Goal: Task Accomplishment & Management: Manage account settings

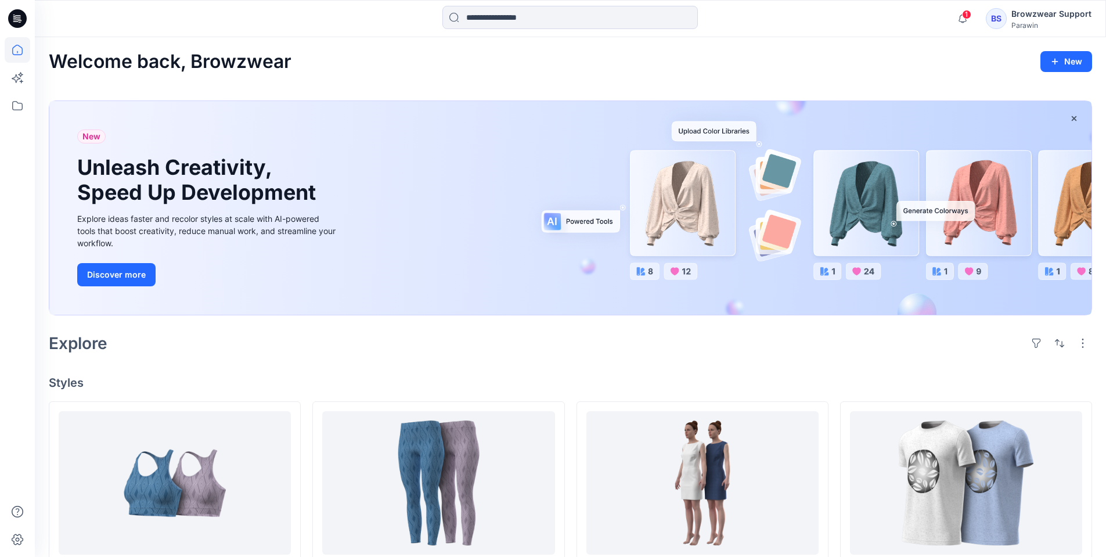
click at [1003, 14] on div "BS" at bounding box center [996, 18] width 21 height 21
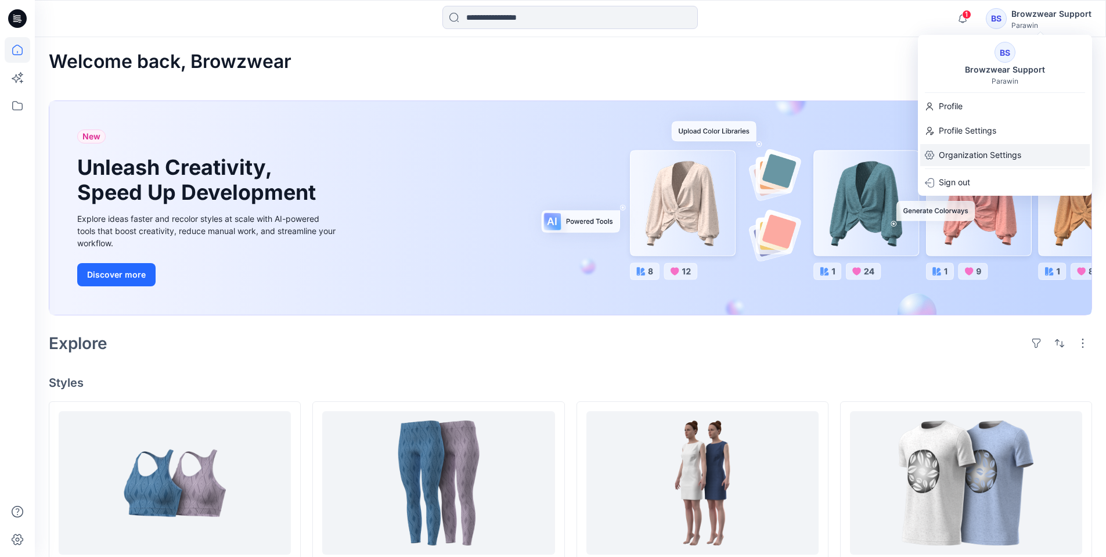
click at [969, 153] on p "Organization Settings" at bounding box center [980, 155] width 82 height 22
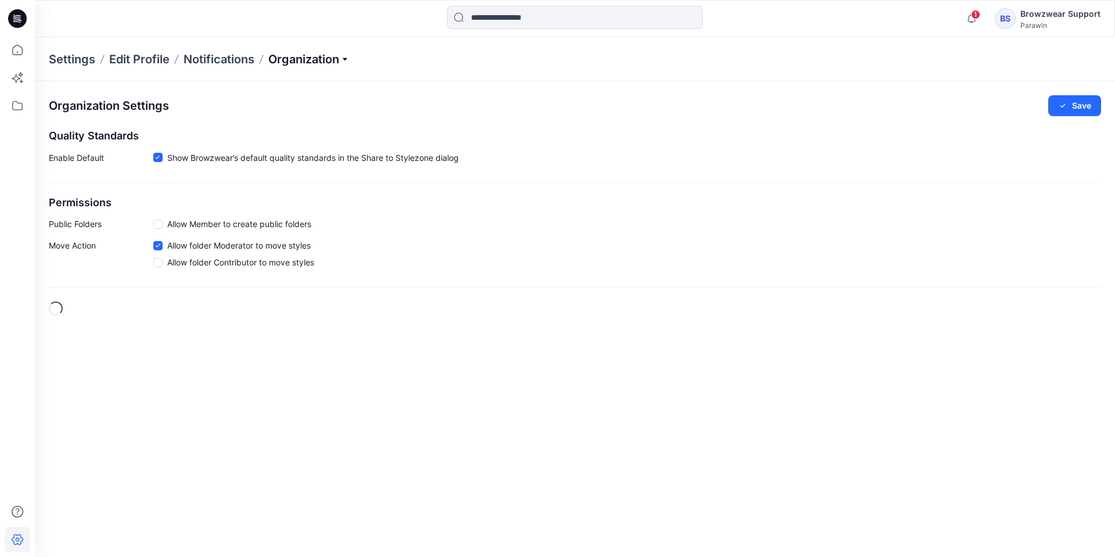
click at [309, 58] on p "Organization" at bounding box center [308, 59] width 81 height 16
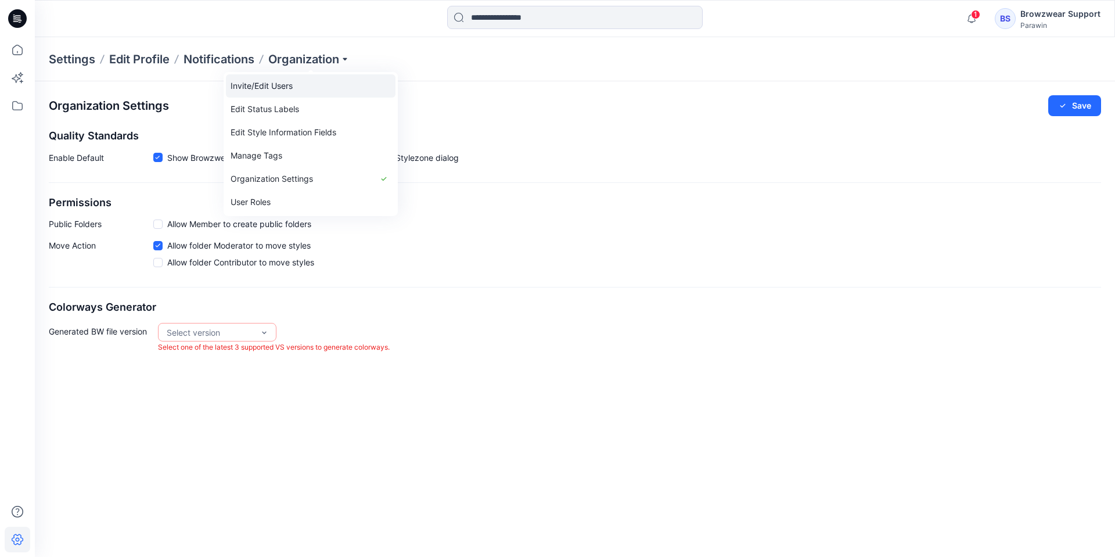
click at [278, 87] on link "Invite/Edit Users" at bounding box center [311, 85] width 170 height 23
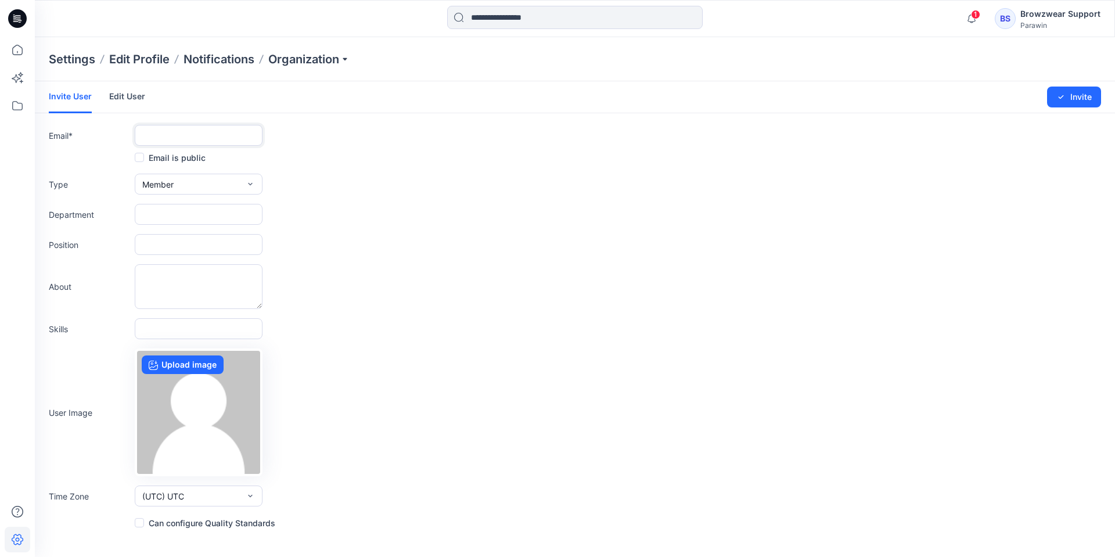
click at [174, 133] on input "text" at bounding box center [199, 135] width 128 height 21
paste input "**********"
type input "**********"
click at [183, 183] on button "Member" at bounding box center [199, 184] width 128 height 21
click at [179, 253] on button "Admin" at bounding box center [198, 257] width 123 height 23
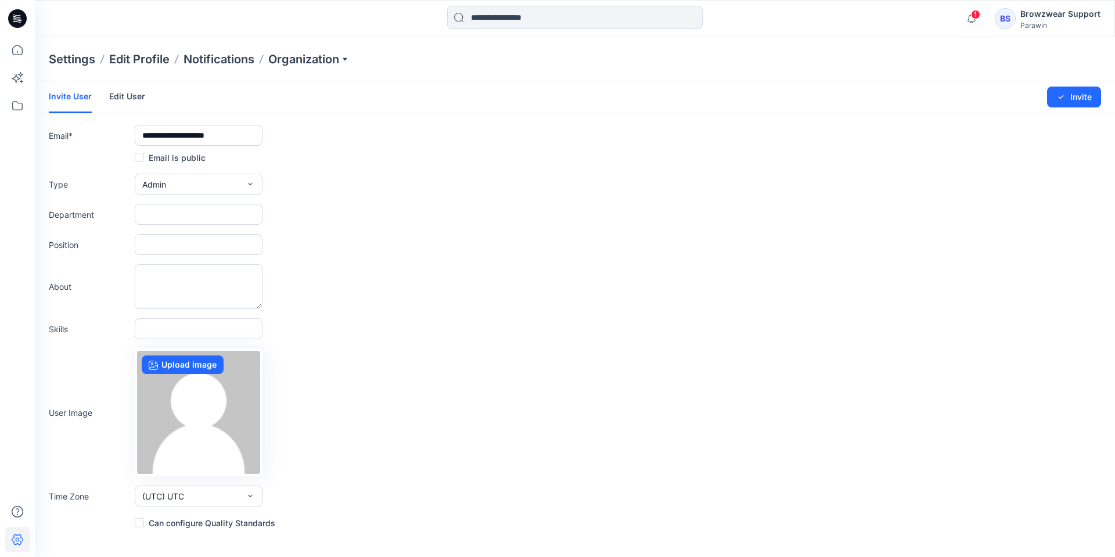
drag, startPoint x: 210, startPoint y: 530, endPoint x: 215, endPoint y: 521, distance: 10.0
click at [211, 527] on div "**********" at bounding box center [575, 319] width 1080 height 476
click at [215, 521] on label "Can configure Quality Standards" at bounding box center [205, 523] width 141 height 14
click at [1065, 100] on icon "submit" at bounding box center [1060, 96] width 9 height 9
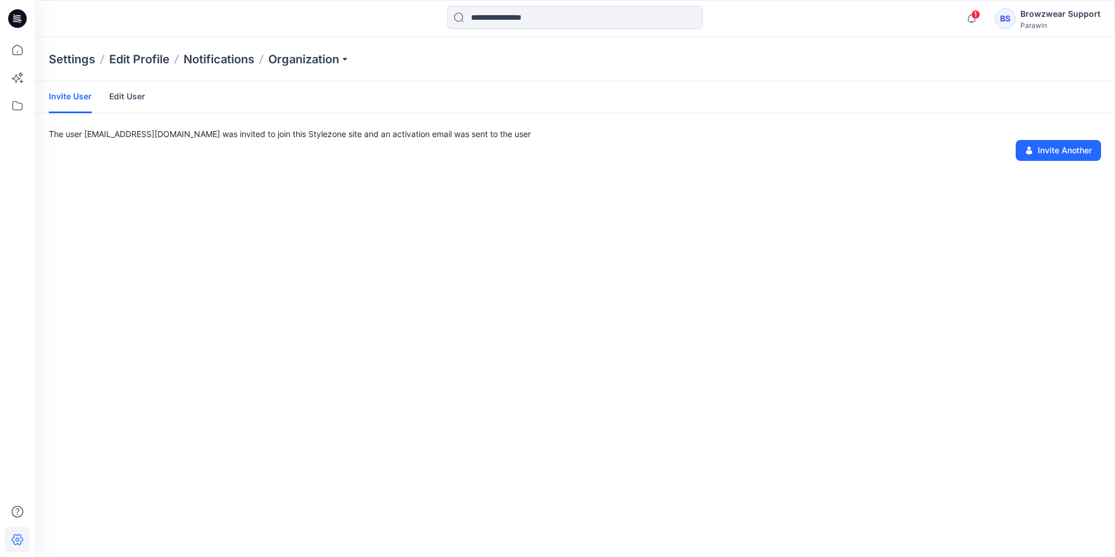
click at [131, 91] on link "Edit User" at bounding box center [127, 96] width 36 height 30
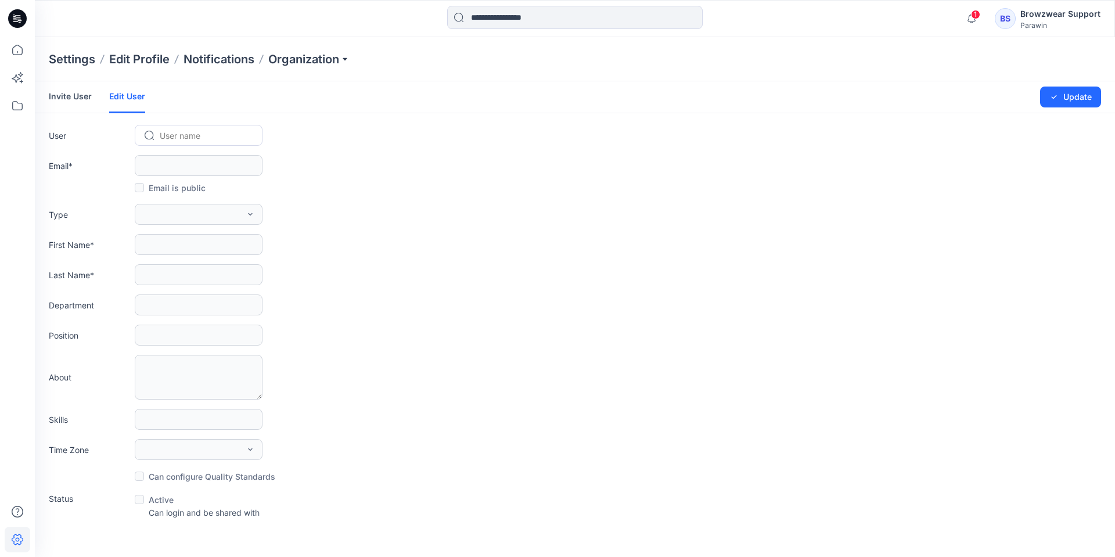
click at [185, 132] on div at bounding box center [206, 135] width 92 height 15
paste input "**********"
type input "**********"
click at [198, 157] on span "Parawin 3d" at bounding box center [182, 160] width 43 height 12
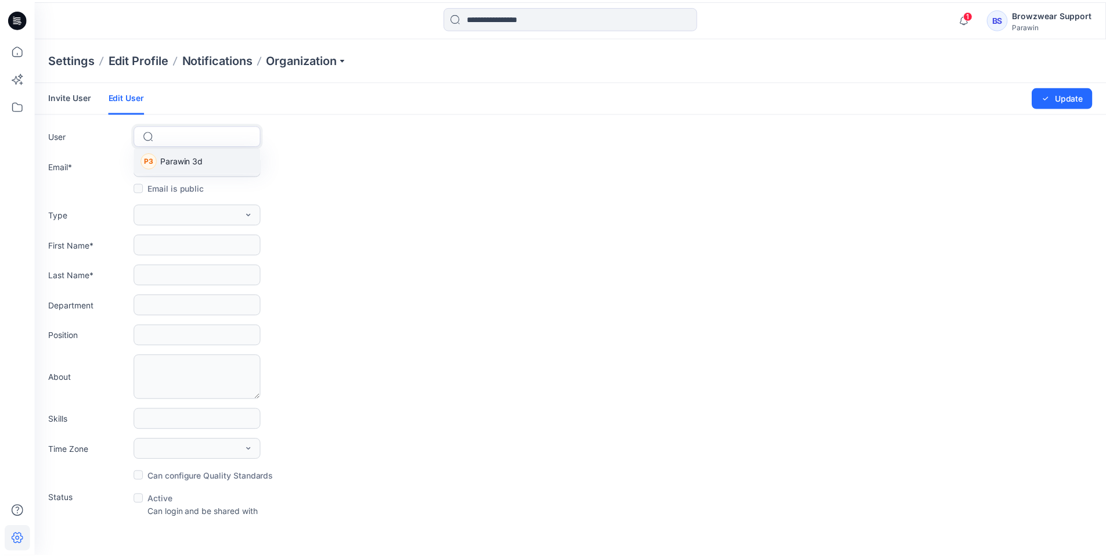
scroll to position [0, 0]
type input "**********"
type input "*******"
type input "**"
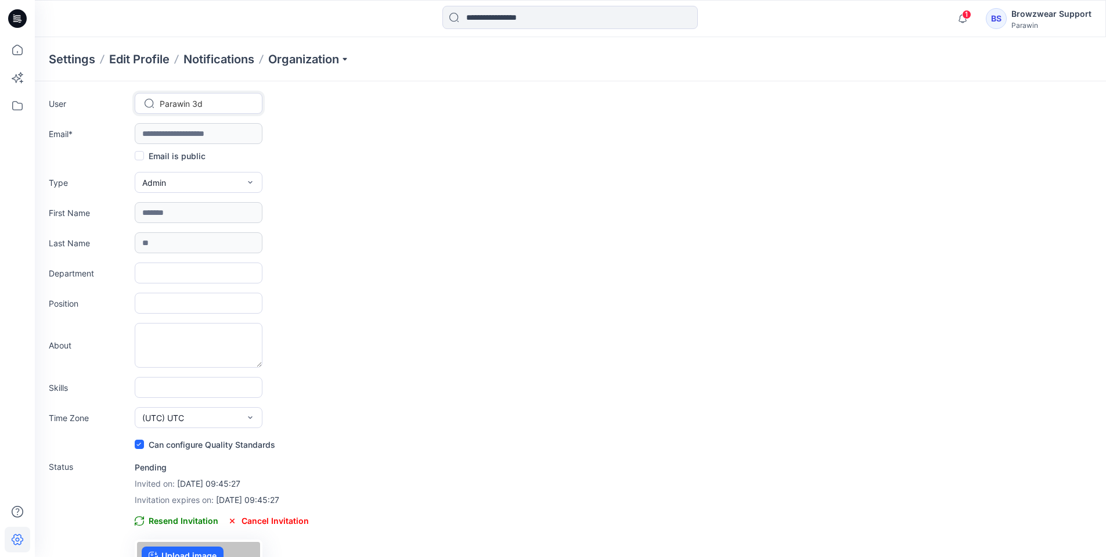
scroll to position [58, 0]
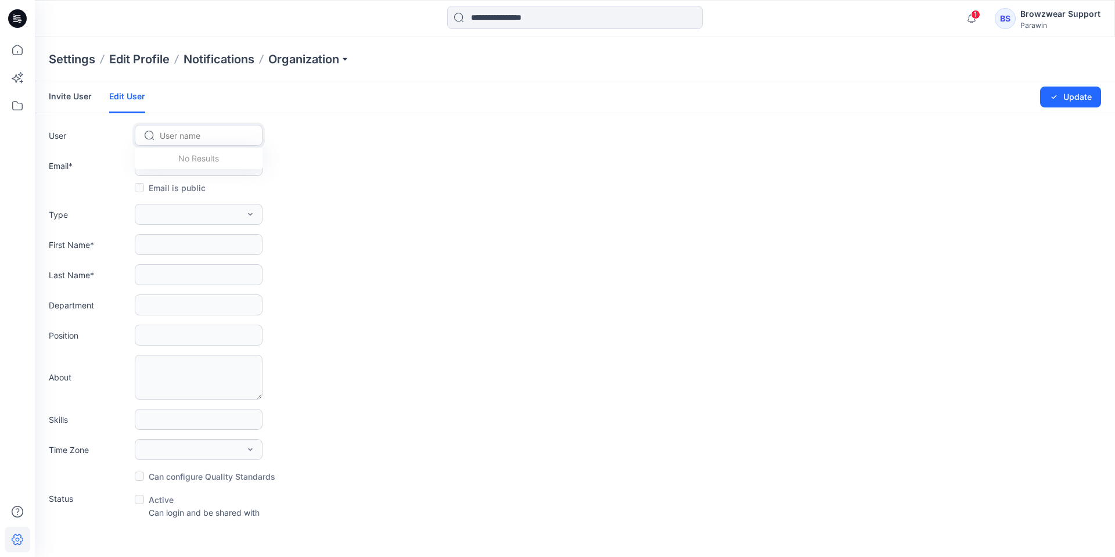
click at [179, 133] on div at bounding box center [206, 135] width 92 height 15
paste input "**********"
type input "**********"
click at [207, 153] on div "P3 Parawin 3d" at bounding box center [199, 160] width 128 height 26
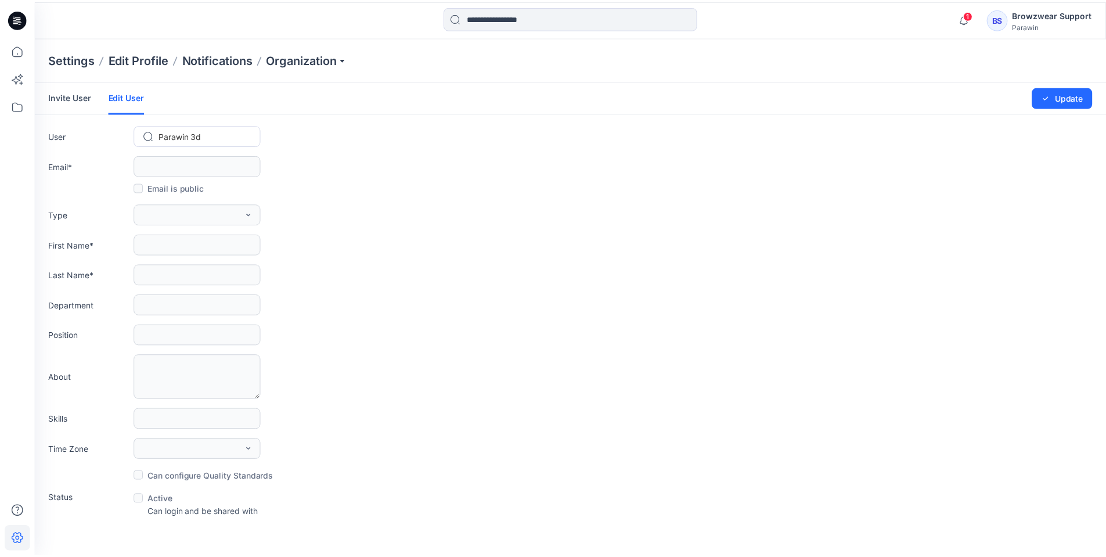
scroll to position [0, 0]
type input "**********"
type input "*******"
type input "**"
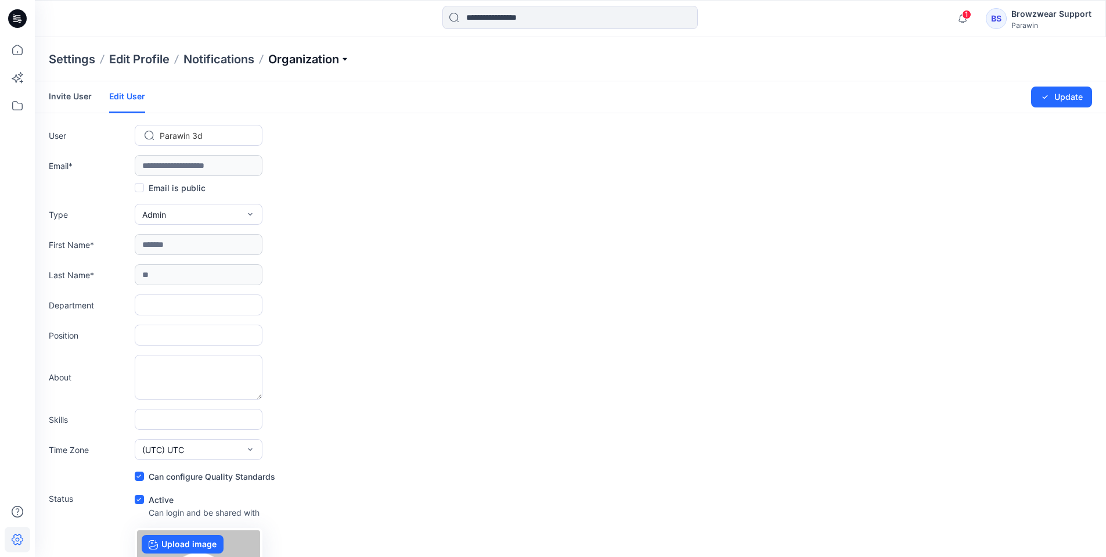
click at [323, 55] on p "Organization" at bounding box center [308, 59] width 81 height 16
click at [297, 196] on link "User Roles" at bounding box center [311, 201] width 170 height 23
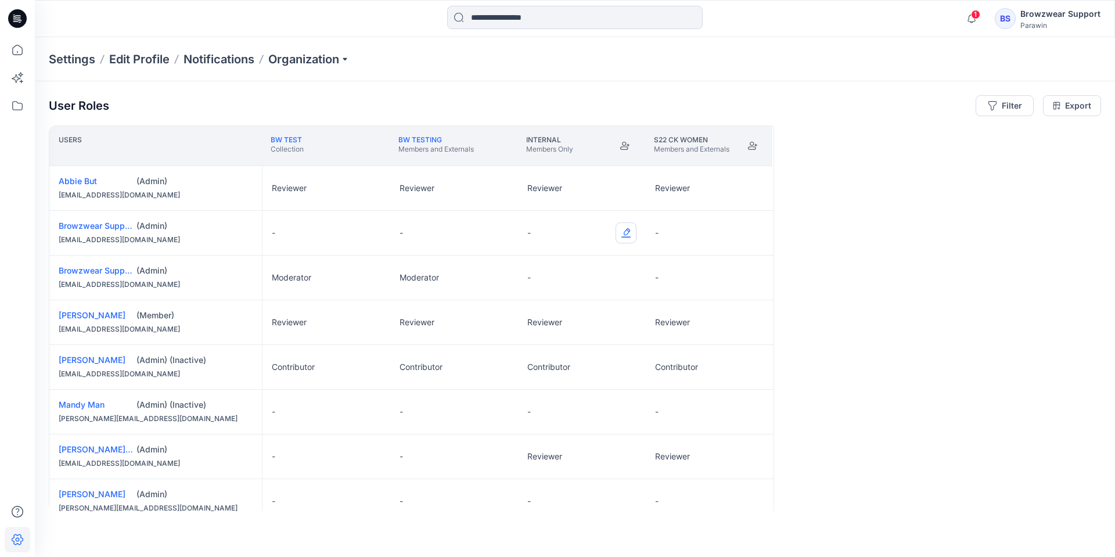
click at [629, 233] on button "Edit Role" at bounding box center [625, 232] width 21 height 21
click at [550, 328] on button "Moderator" at bounding box center [571, 323] width 125 height 21
click at [753, 144] on icon "Join" at bounding box center [752, 145] width 9 height 9
click at [754, 236] on button "Edit Role" at bounding box center [753, 232] width 21 height 21
click at [715, 322] on button "Moderator" at bounding box center [698, 323] width 125 height 21
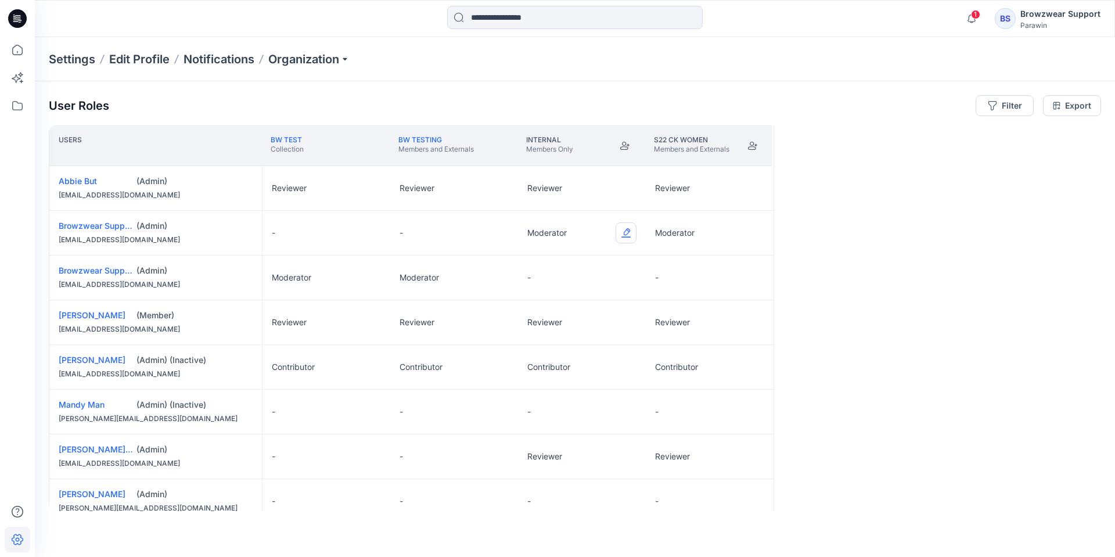
click at [625, 229] on button "Edit Role" at bounding box center [625, 232] width 21 height 21
click at [595, 260] on button "None" at bounding box center [571, 260] width 125 height 21
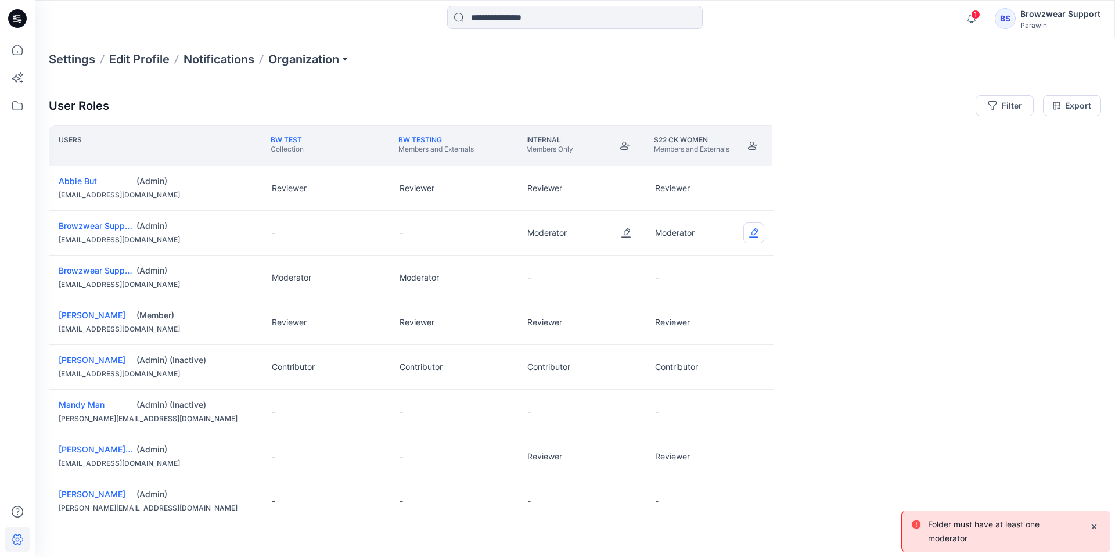
click at [757, 231] on button "Edit Role" at bounding box center [753, 232] width 21 height 21
click at [699, 262] on button "None" at bounding box center [698, 260] width 125 height 21
click at [627, 230] on button "Edit Role" at bounding box center [625, 232] width 21 height 21
click at [591, 260] on button "None" at bounding box center [571, 260] width 125 height 21
click at [885, 287] on div "Users BW Test Collection BW Testing Members and Externals Internal Members Only…" at bounding box center [575, 318] width 1052 height 386
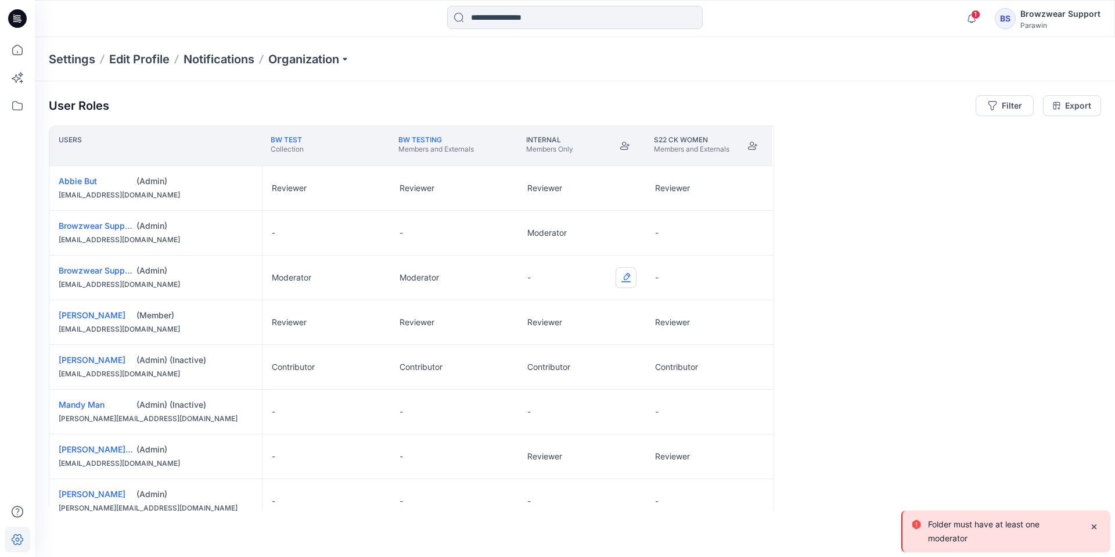
click at [625, 278] on button "Edit Role" at bounding box center [625, 277] width 21 height 21
click at [573, 366] on button "Moderator" at bounding box center [571, 368] width 125 height 21
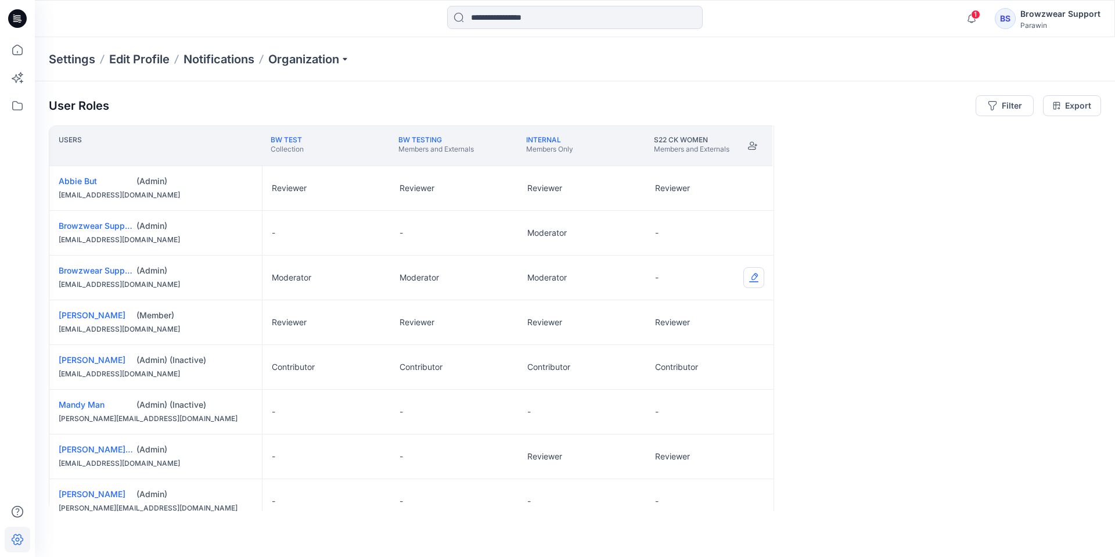
click at [752, 279] on button "Edit Role" at bounding box center [753, 277] width 21 height 21
click at [684, 373] on button "Moderator" at bounding box center [698, 368] width 125 height 21
click at [625, 236] on button "Edit Role" at bounding box center [625, 232] width 21 height 21
click at [580, 258] on button "None" at bounding box center [571, 260] width 125 height 21
click at [831, 236] on div "Users BW Test Collection BW Testing Members and Externals Internal Members Only…" at bounding box center [575, 318] width 1052 height 386
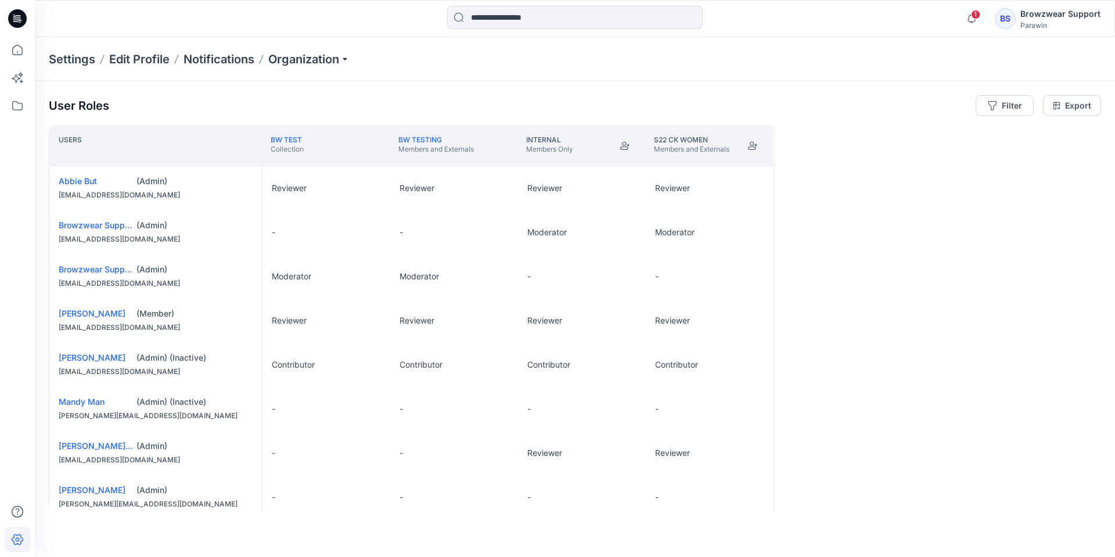
click at [23, 17] on icon at bounding box center [17, 18] width 19 height 19
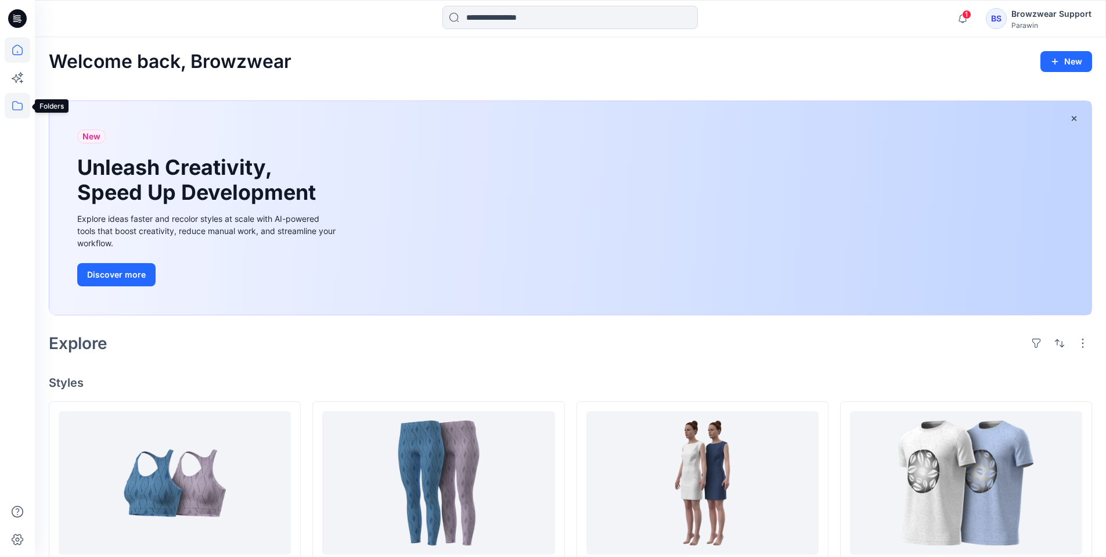
click at [19, 107] on icon at bounding box center [18, 106] width 26 height 26
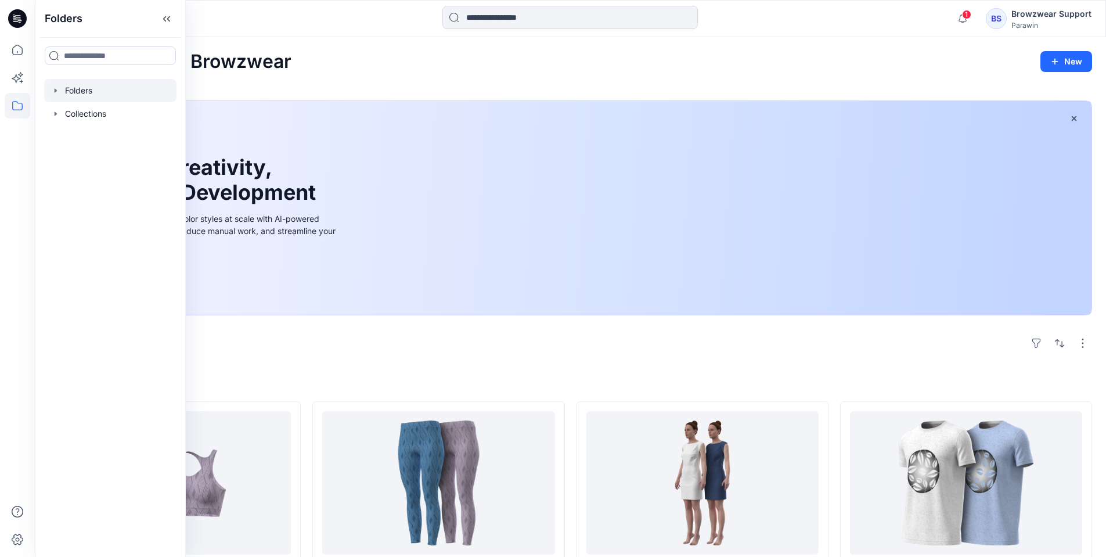
click at [84, 95] on div at bounding box center [110, 90] width 132 height 23
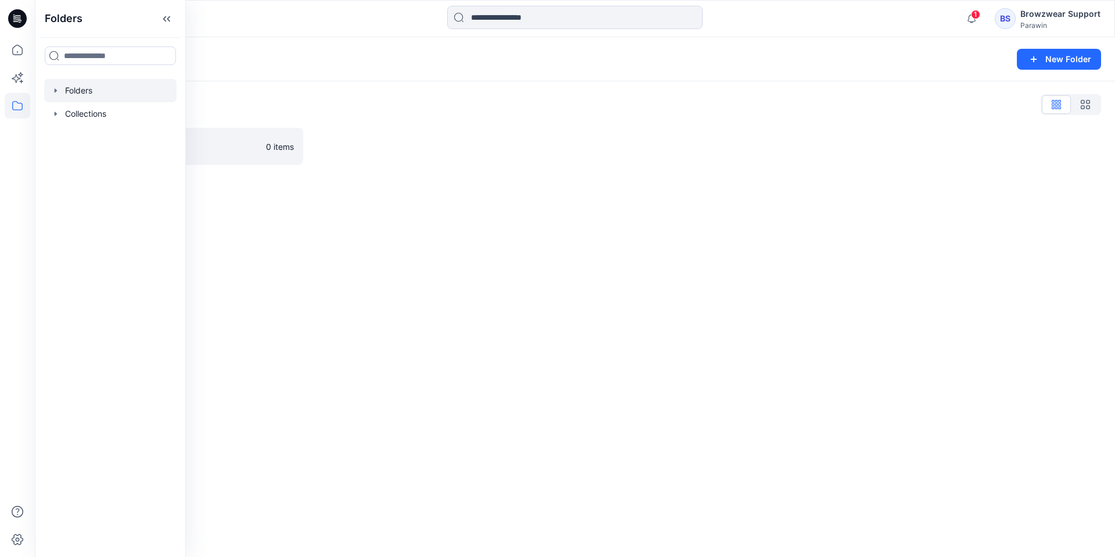
drag, startPoint x: 298, startPoint y: 278, endPoint x: 280, endPoint y: 246, distance: 36.7
click at [298, 279] on div "Folders New Folder Folders List BW Testing 0 items" at bounding box center [575, 297] width 1080 height 520
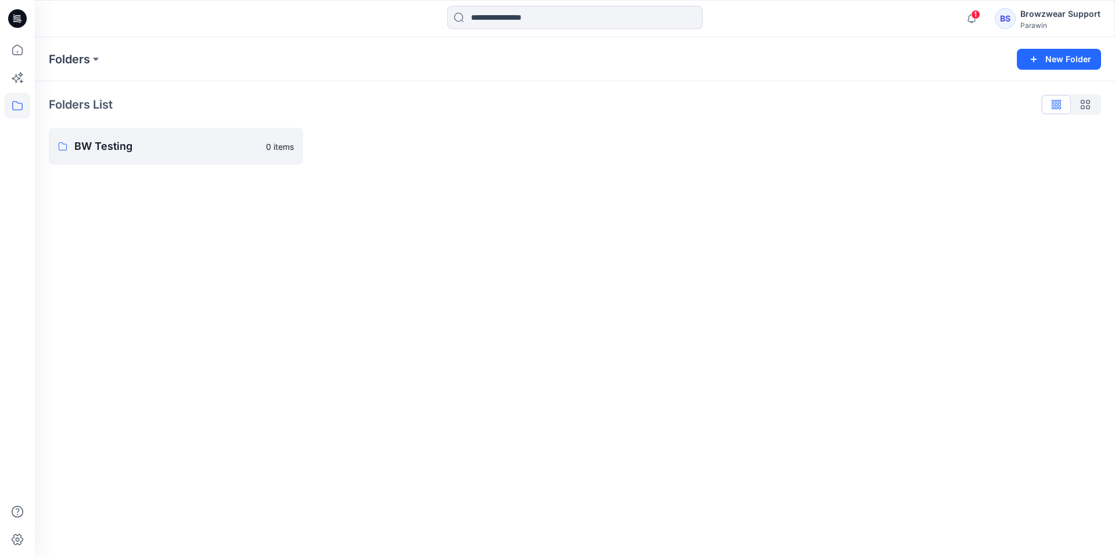
click at [14, 16] on icon at bounding box center [17, 18] width 19 height 37
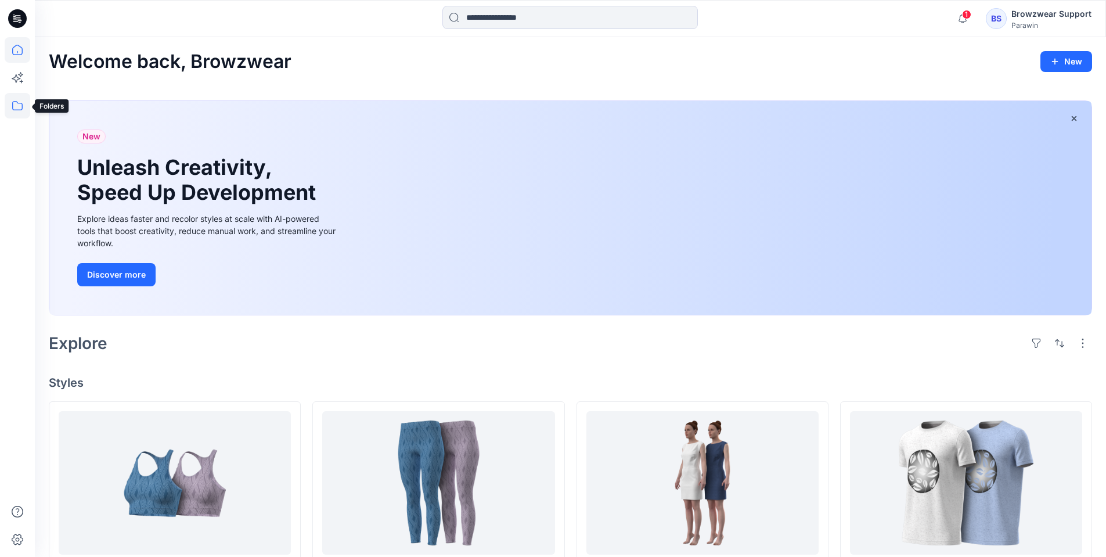
click at [19, 105] on icon at bounding box center [18, 106] width 26 height 26
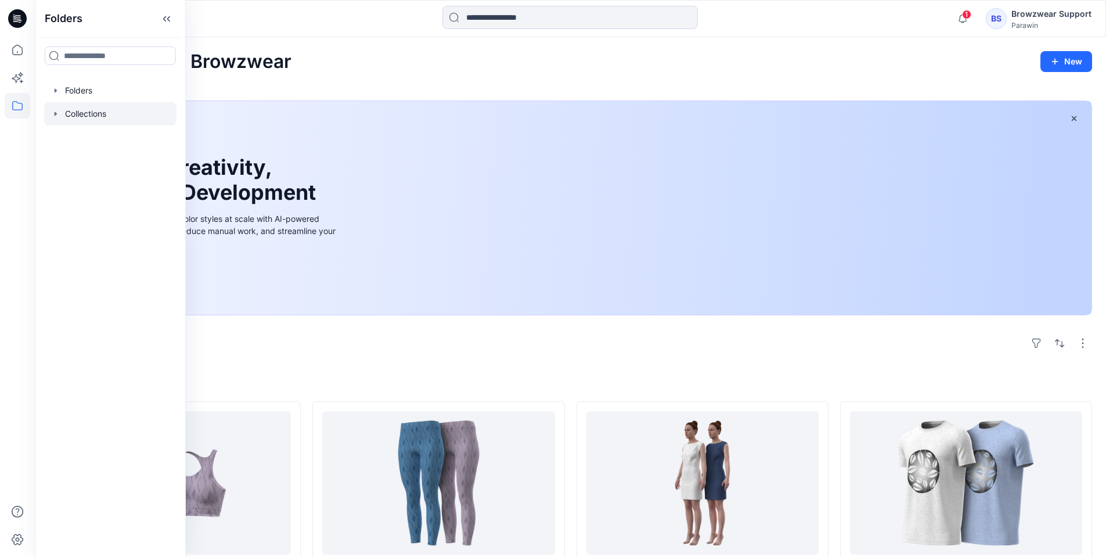
click at [82, 111] on div at bounding box center [110, 113] width 132 height 23
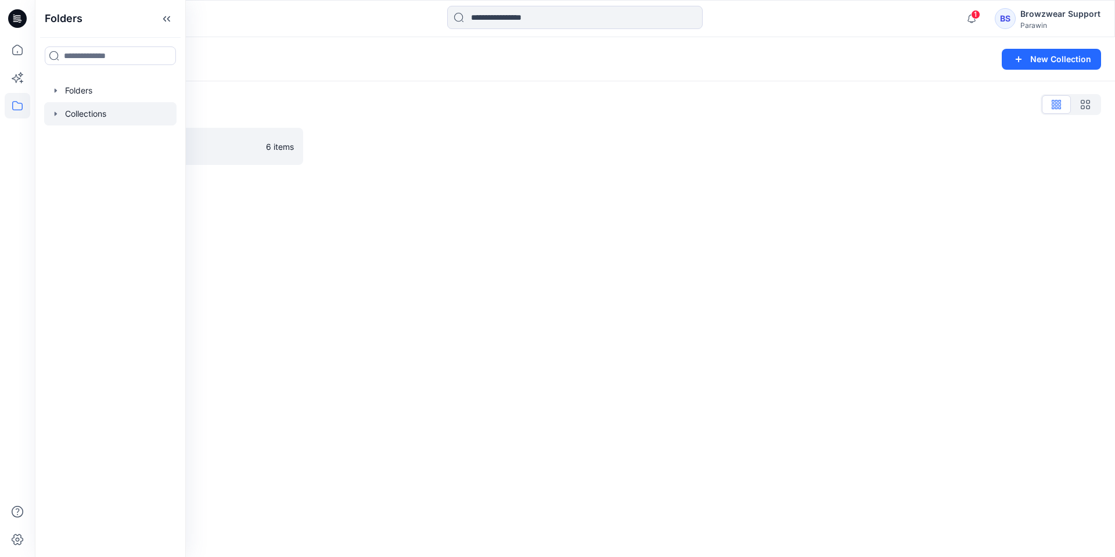
click at [385, 268] on div "Collections New Collection Collections List BW Test 6 items" at bounding box center [575, 297] width 1080 height 520
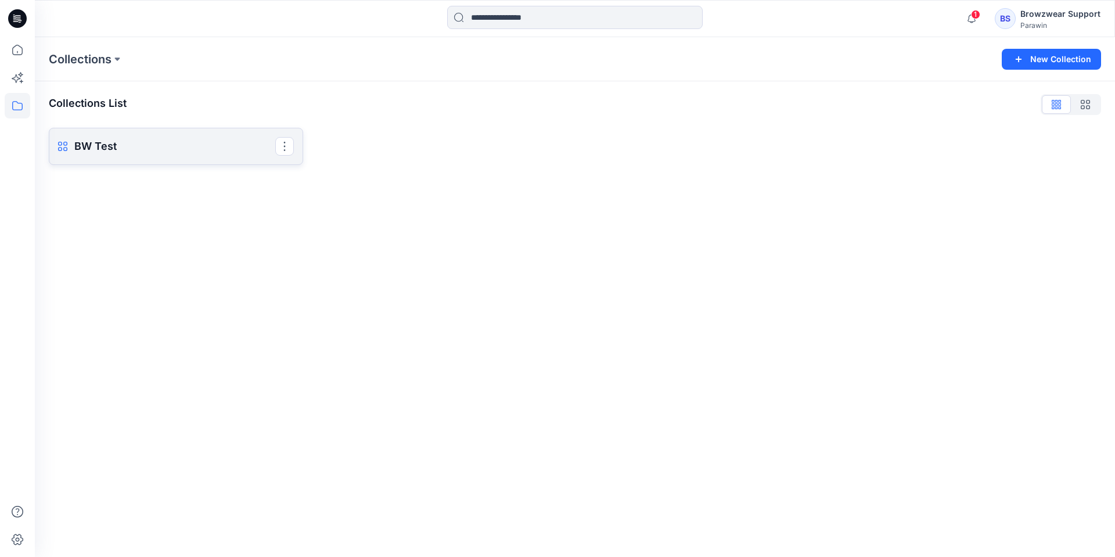
click at [119, 149] on p "BW Test" at bounding box center [174, 146] width 201 height 16
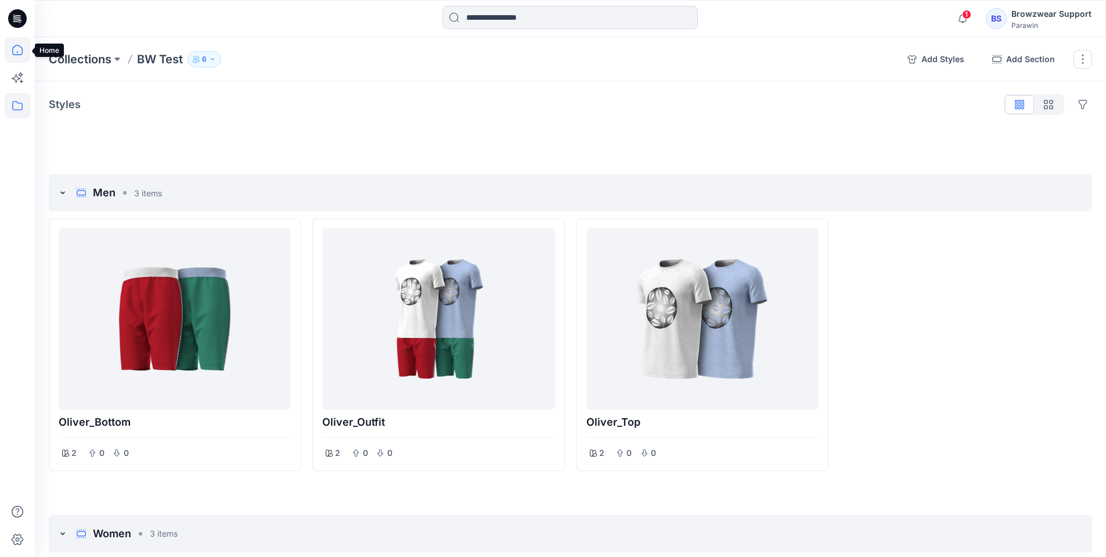
click at [16, 46] on icon at bounding box center [17, 50] width 10 height 10
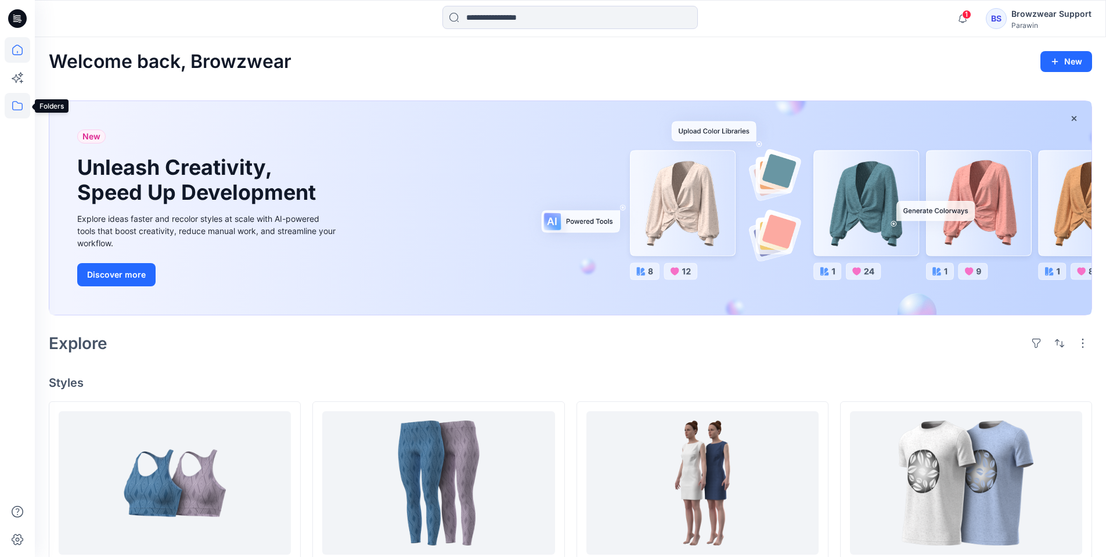
click at [16, 103] on icon at bounding box center [18, 106] width 26 height 26
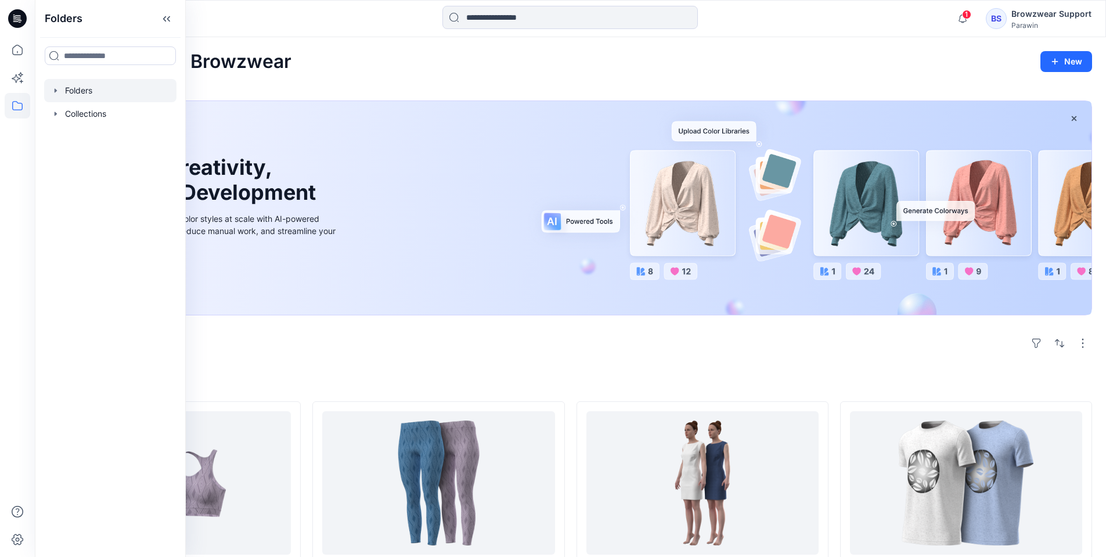
click at [73, 90] on div at bounding box center [110, 90] width 132 height 23
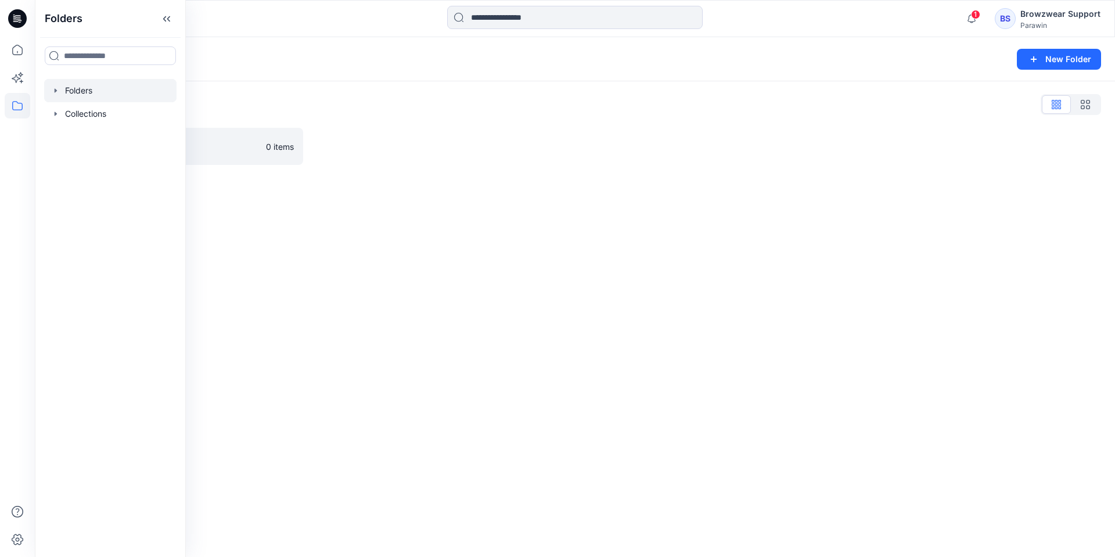
click at [211, 231] on div "Folders New Folder Folders List BW Testing 0 items" at bounding box center [575, 297] width 1080 height 520
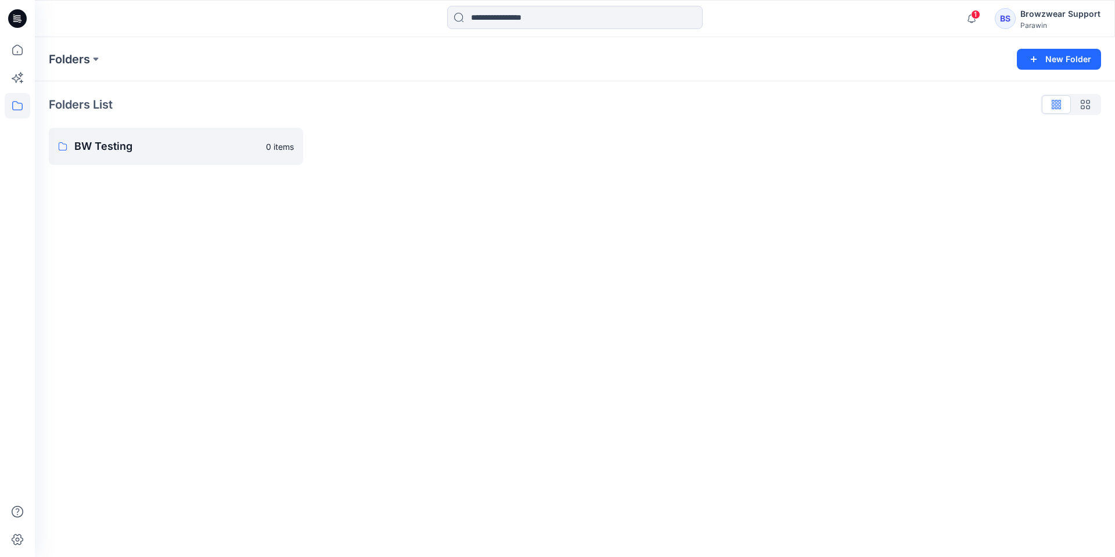
click at [22, 16] on icon at bounding box center [17, 18] width 19 height 19
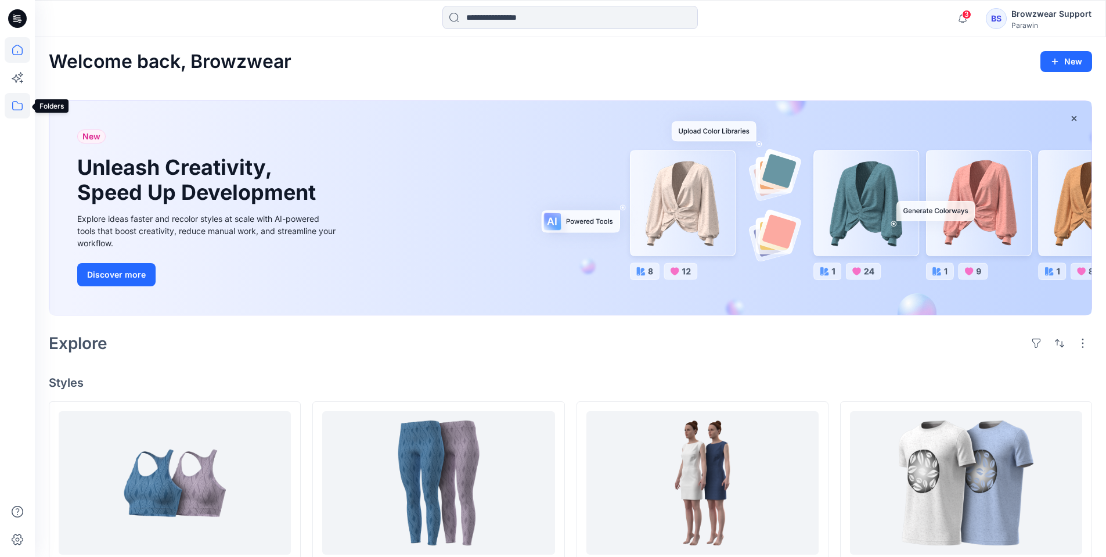
click at [20, 100] on icon at bounding box center [18, 106] width 26 height 26
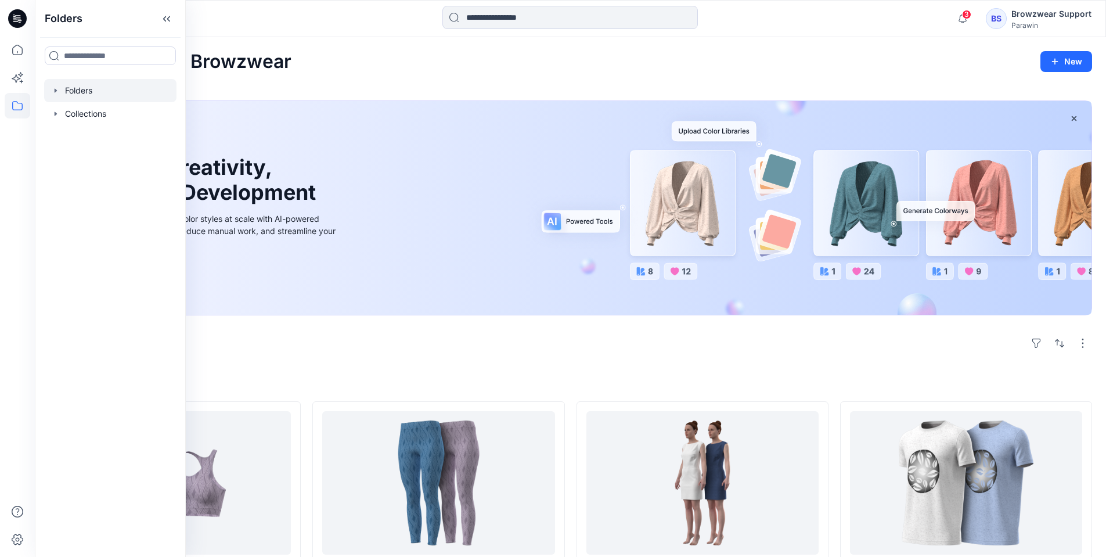
click at [76, 95] on div at bounding box center [110, 90] width 132 height 23
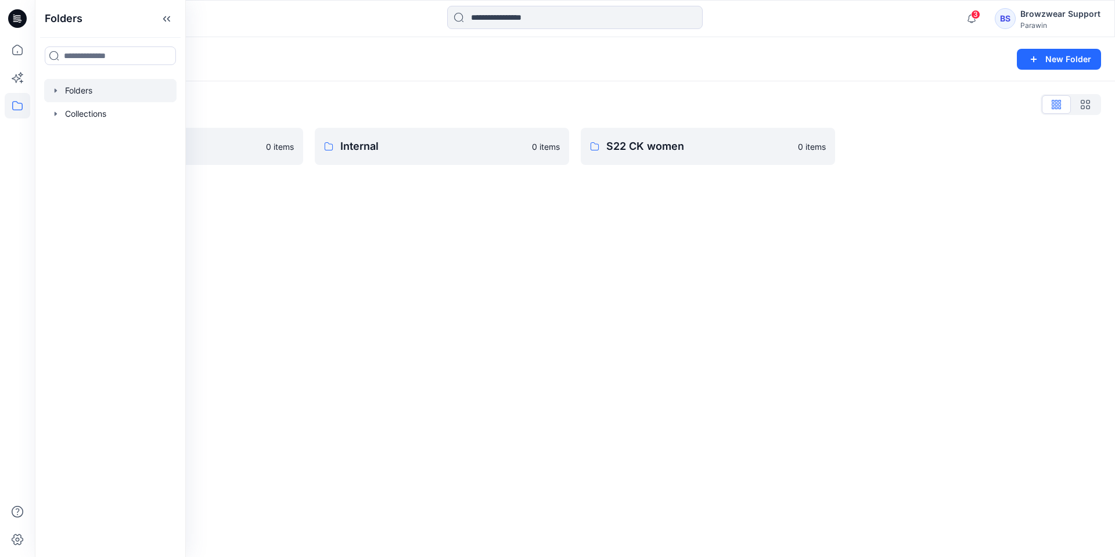
click at [339, 247] on div "Folders New Folder Folders List BW Testing 0 items Internal 0 items S22 CK wome…" at bounding box center [575, 297] width 1080 height 520
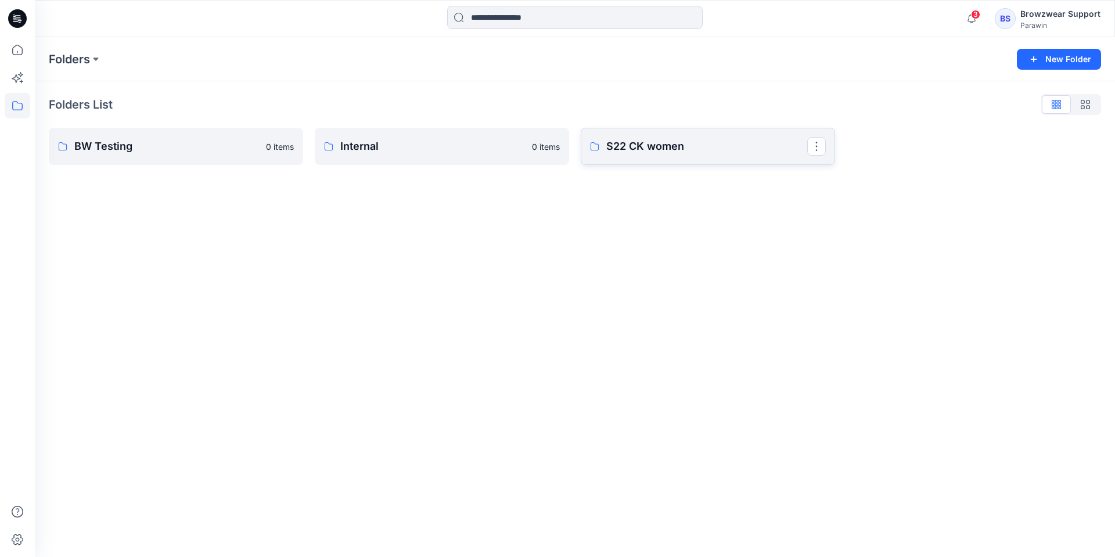
click at [628, 143] on p "S22 CK women" at bounding box center [706, 146] width 201 height 16
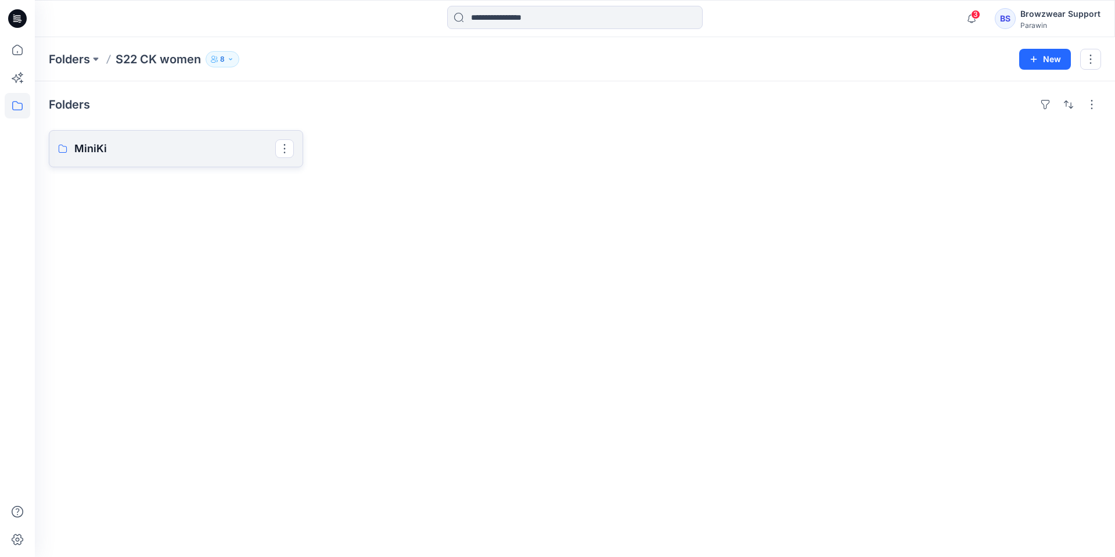
click at [154, 136] on link "MiniKi" at bounding box center [176, 148] width 254 height 37
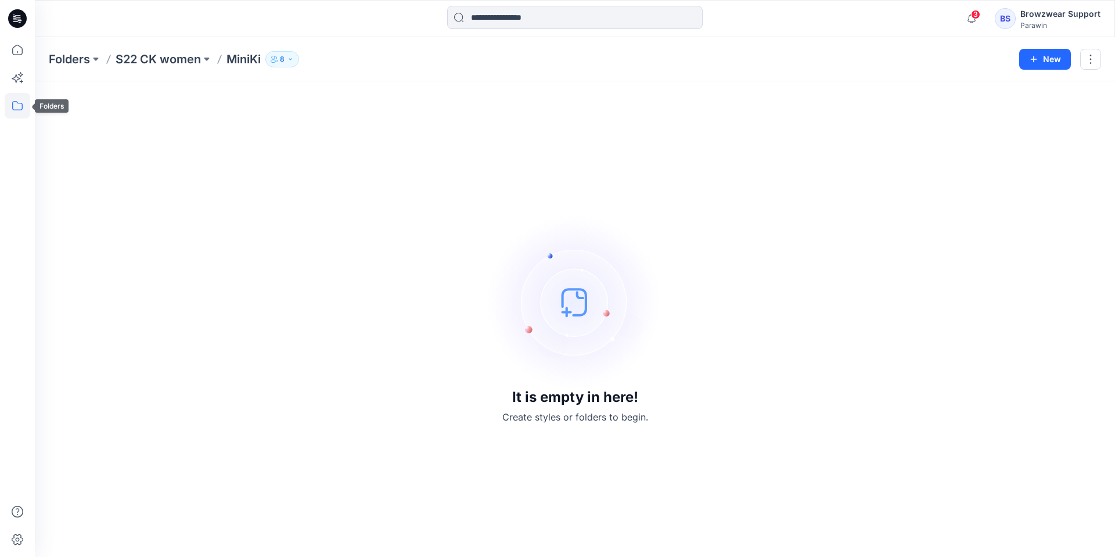
click at [17, 103] on icon at bounding box center [18, 106] width 26 height 26
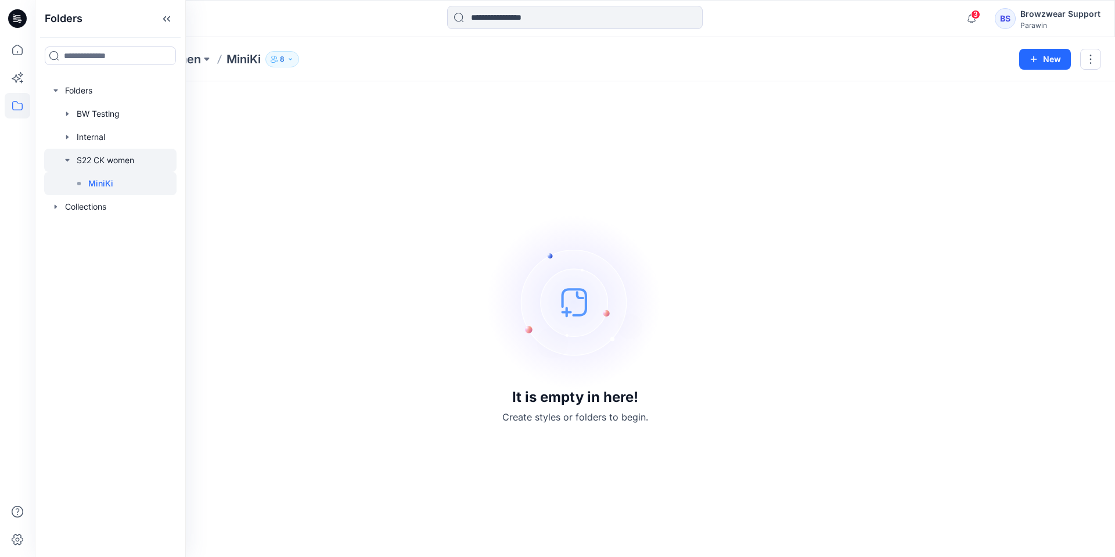
click at [105, 162] on div at bounding box center [110, 160] width 132 height 23
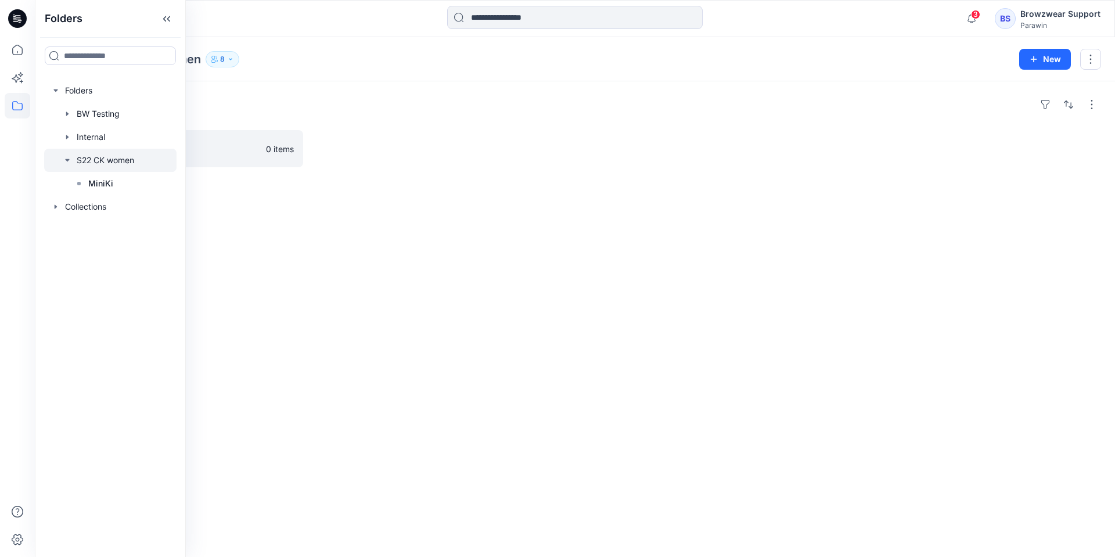
click at [224, 252] on div "Folders MiniKi 0 items" at bounding box center [575, 319] width 1080 height 476
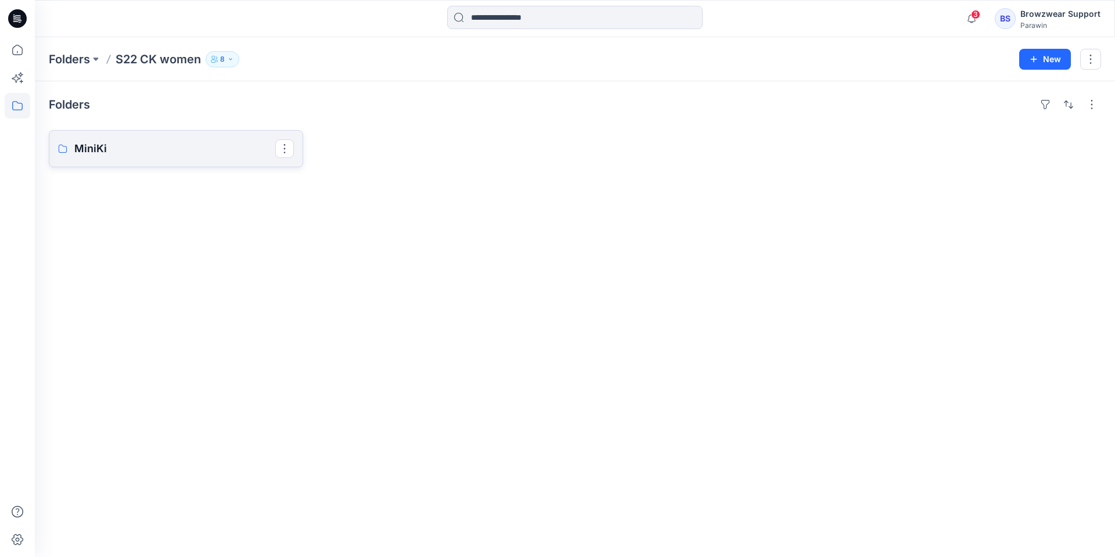
click at [163, 157] on link "MiniKi" at bounding box center [176, 148] width 254 height 37
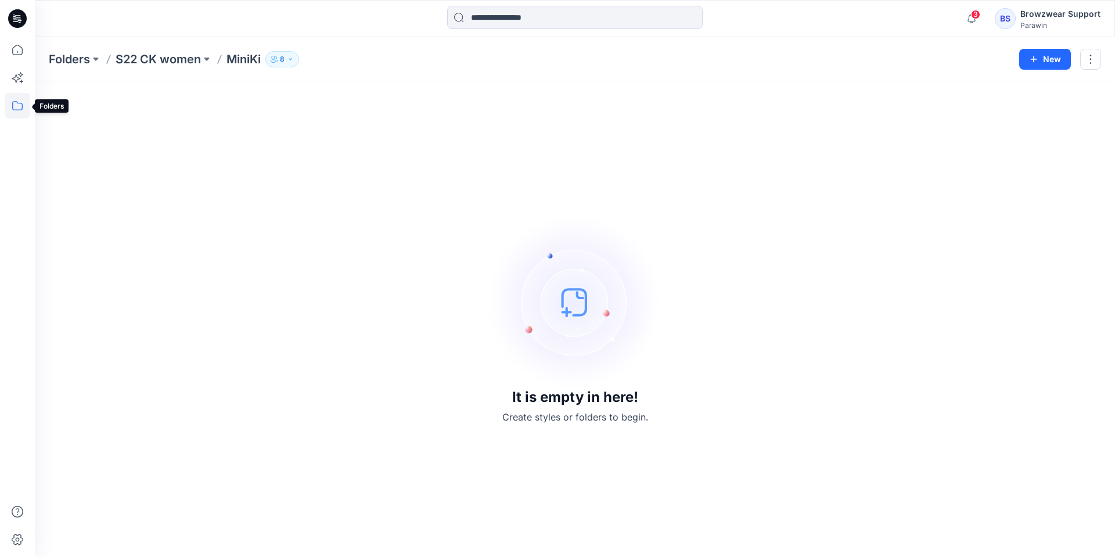
click at [13, 106] on icon at bounding box center [18, 106] width 26 height 26
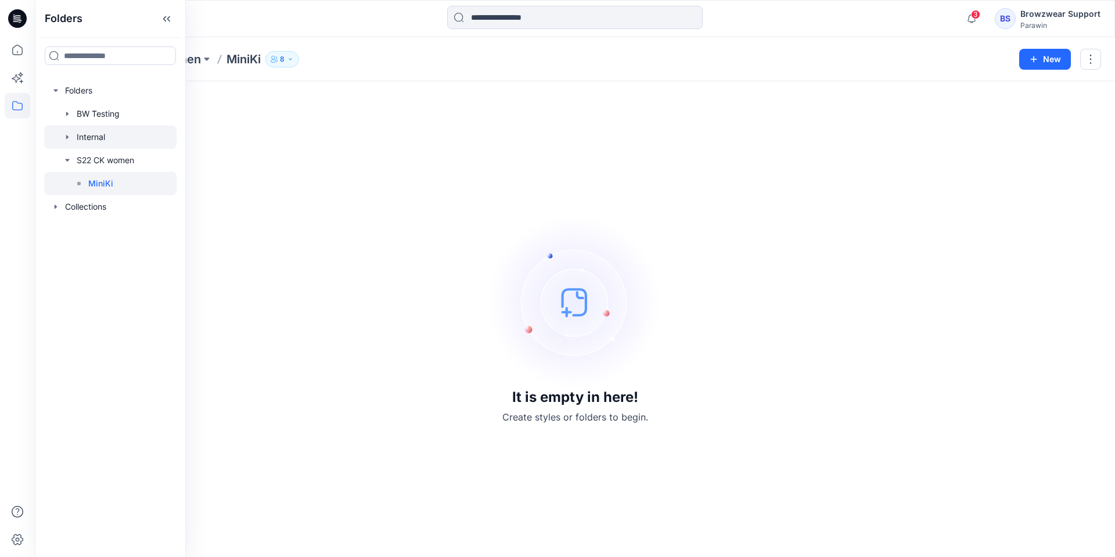
click at [113, 136] on div at bounding box center [110, 136] width 132 height 23
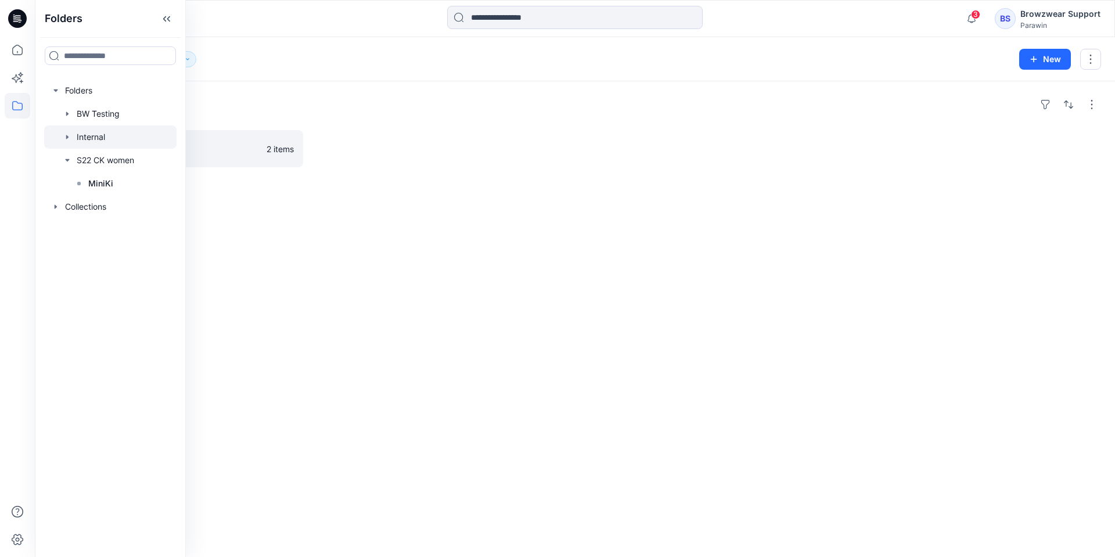
click at [325, 245] on div "Folders Internal Board 2 items" at bounding box center [575, 319] width 1080 height 476
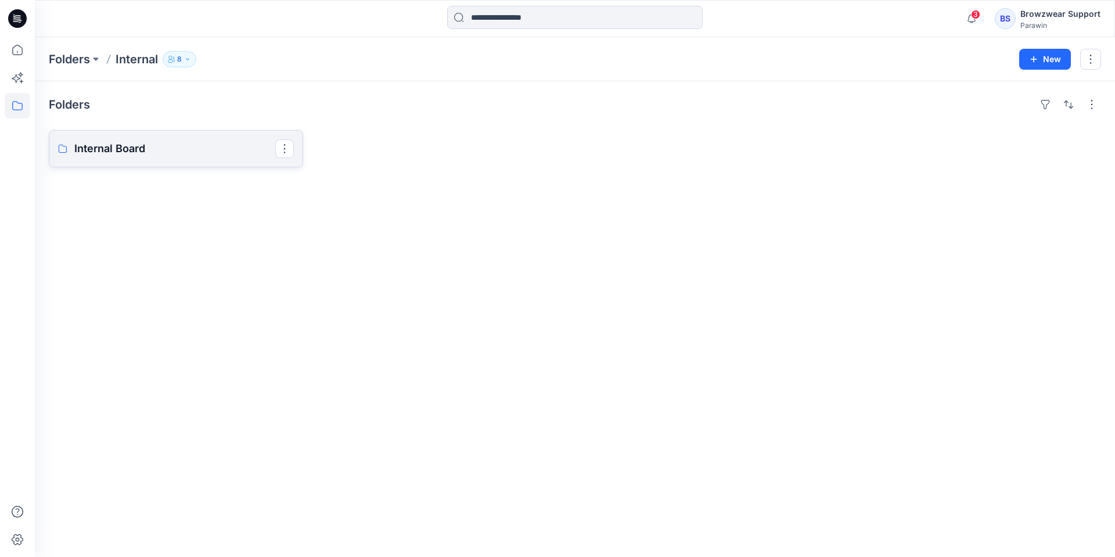
click at [216, 144] on p "Internal Board" at bounding box center [174, 149] width 201 height 16
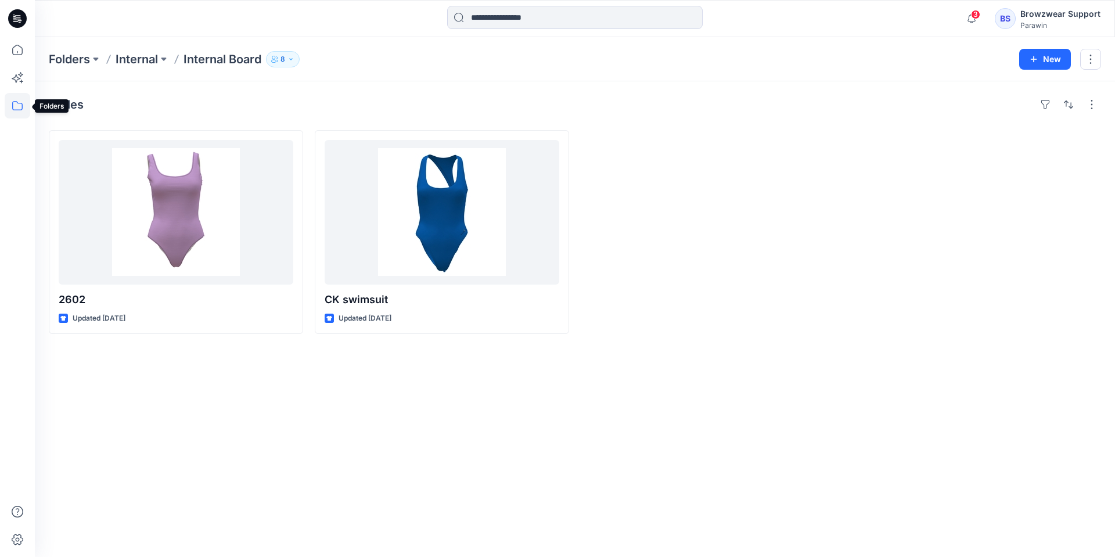
click at [19, 105] on icon at bounding box center [18, 106] width 26 height 26
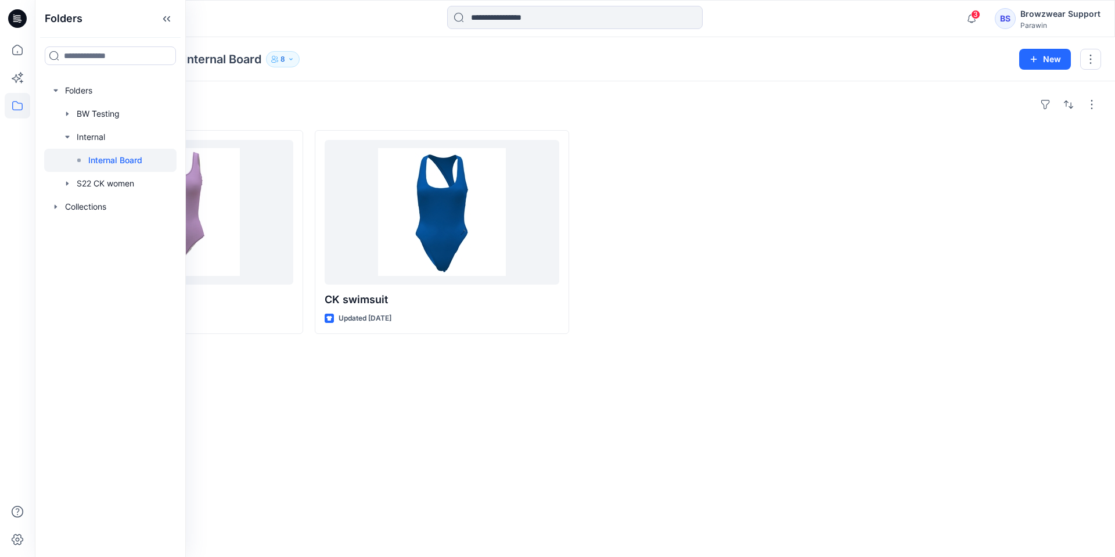
click at [369, 397] on div "Styles 2602 Updated 5 years ago CK swimsuit Updated 5 years ago" at bounding box center [575, 319] width 1080 height 476
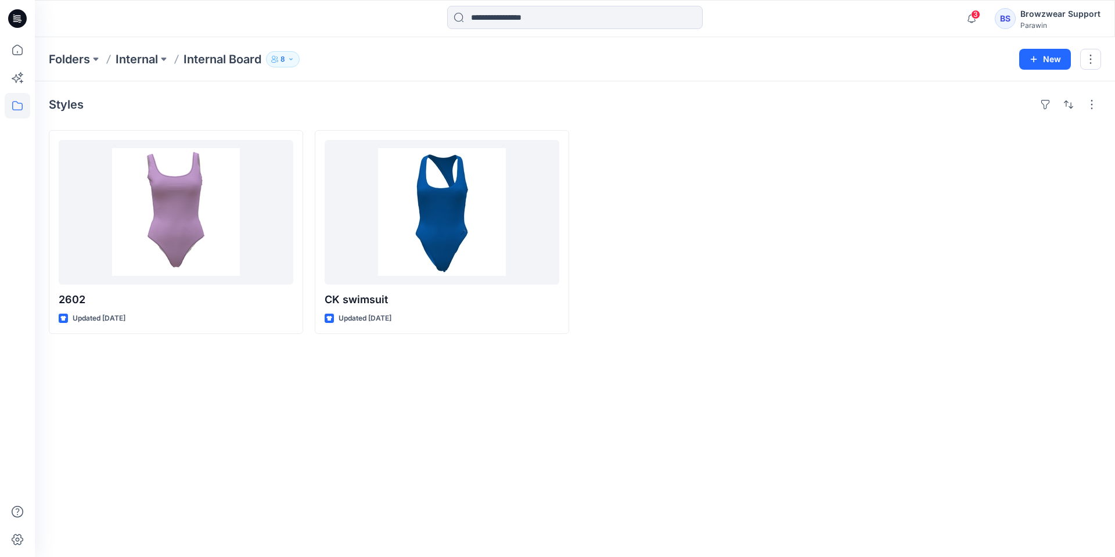
click at [1012, 13] on div "BS" at bounding box center [1005, 18] width 21 height 21
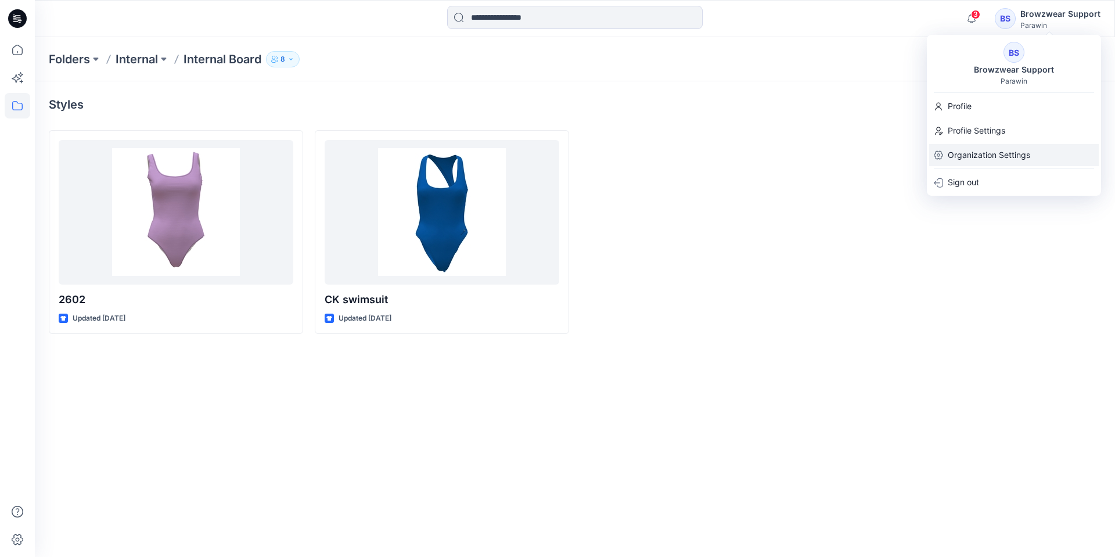
click at [974, 152] on p "Organization Settings" at bounding box center [989, 155] width 82 height 22
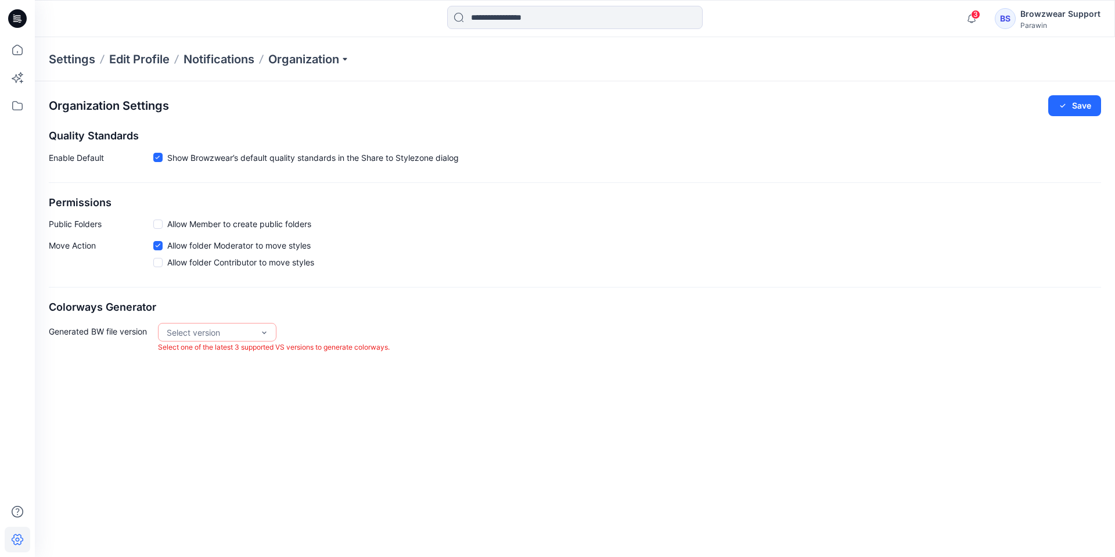
click at [1005, 17] on div "BS" at bounding box center [1005, 18] width 21 height 21
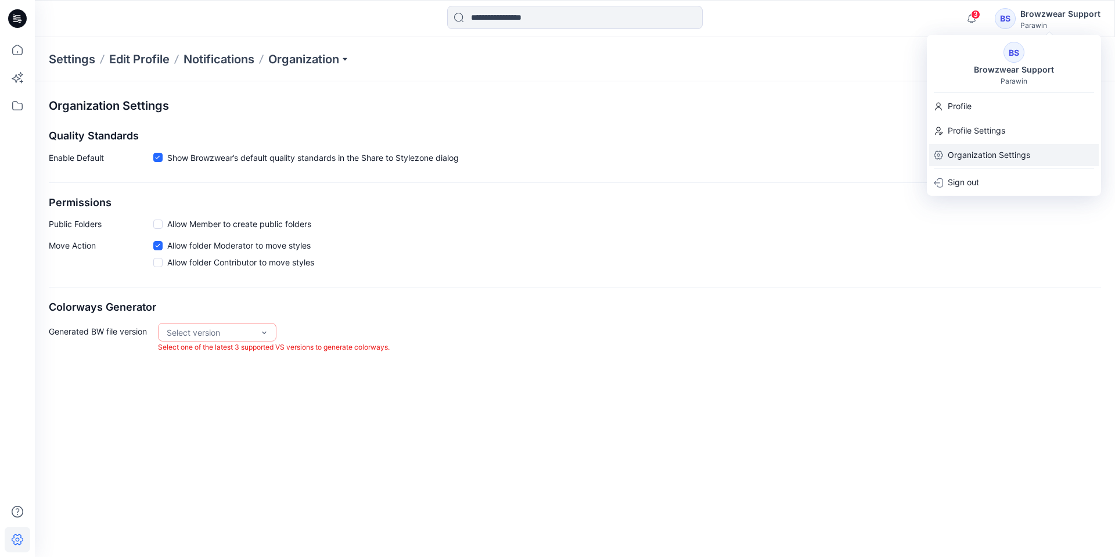
click at [985, 153] on p "Organization Settings" at bounding box center [989, 155] width 82 height 22
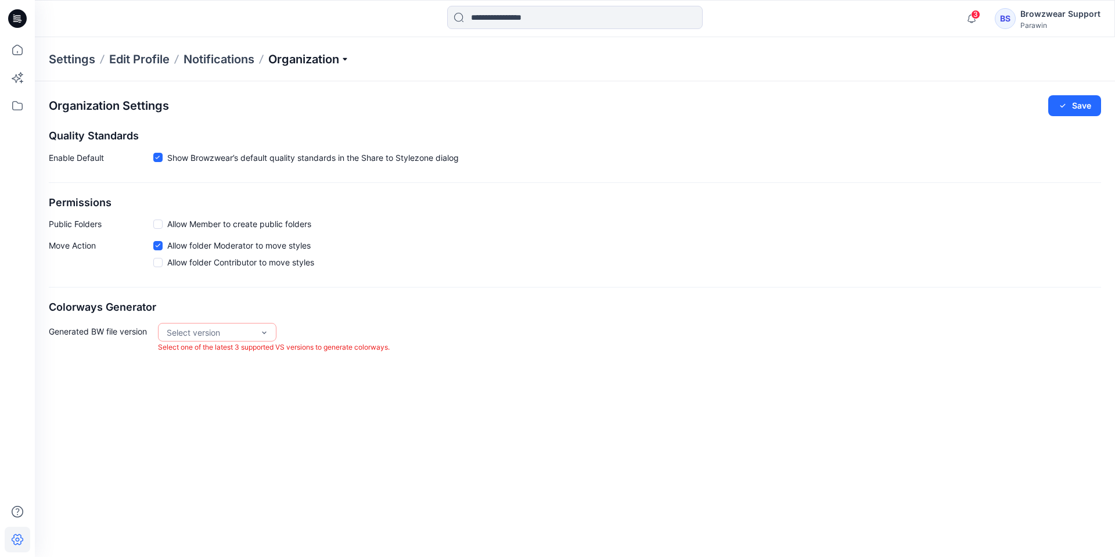
click at [309, 57] on p "Organization" at bounding box center [308, 59] width 81 height 16
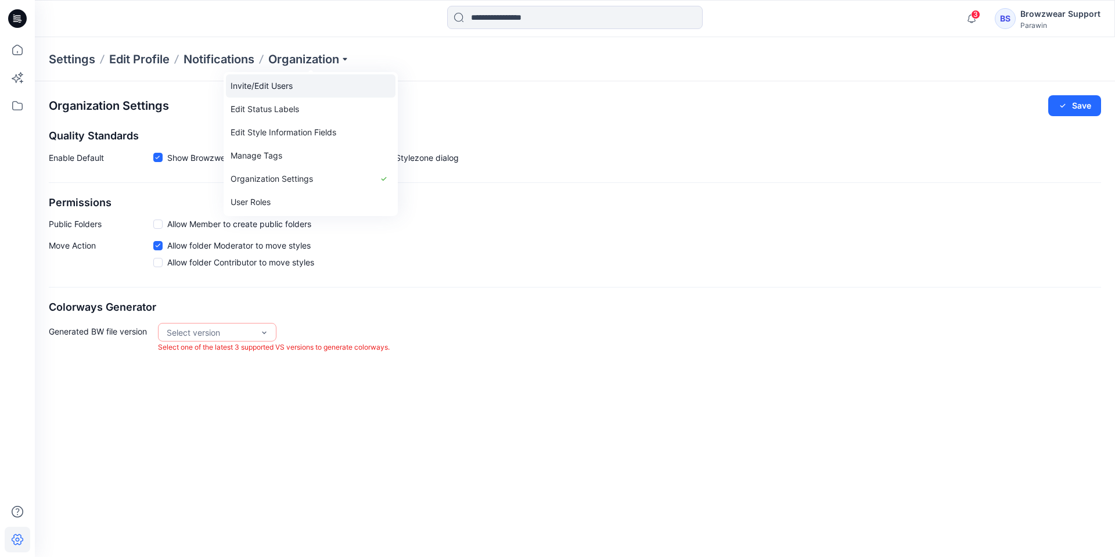
click at [292, 88] on link "Invite/Edit Users" at bounding box center [311, 85] width 170 height 23
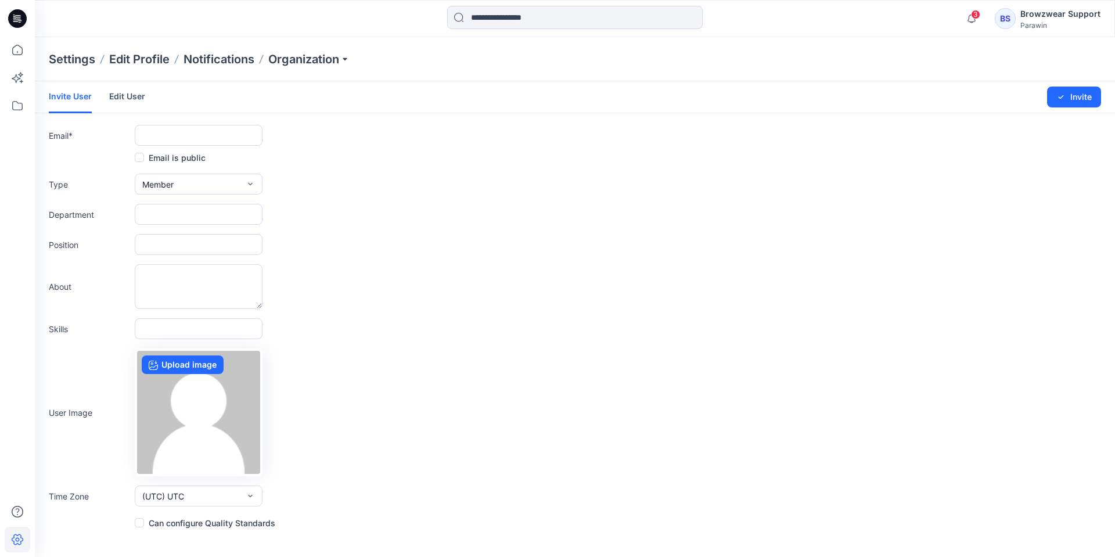
click at [123, 93] on link "Edit User" at bounding box center [127, 96] width 36 height 30
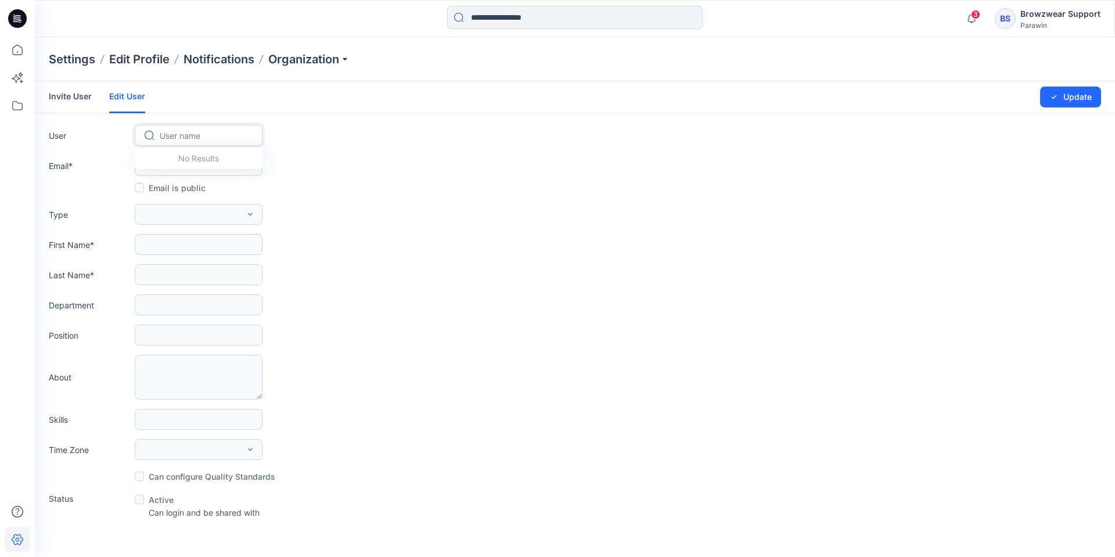
click at [196, 135] on div at bounding box center [206, 135] width 92 height 15
type input "*"
click at [187, 160] on span "[PERSON_NAME]" at bounding box center [194, 160] width 66 height 12
type input "**********"
type input "****"
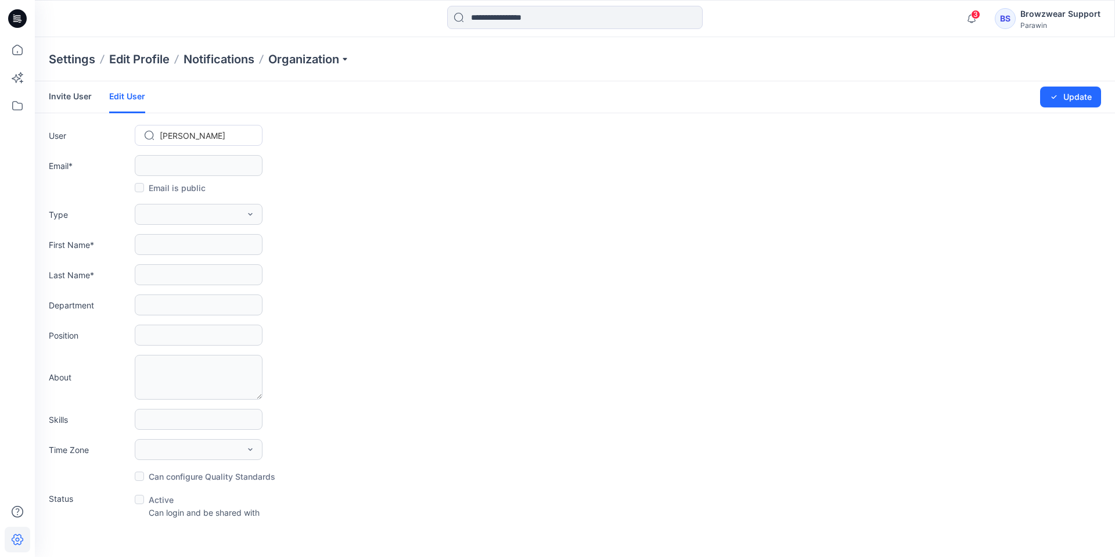
type input "**"
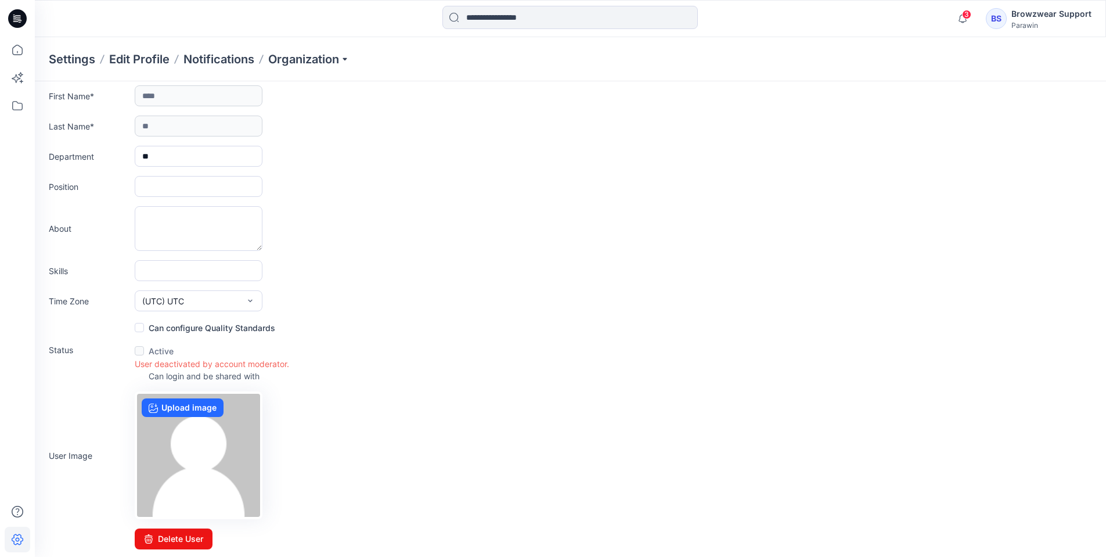
scroll to position [150, 0]
click at [185, 539] on button "Delete User" at bounding box center [174, 537] width 78 height 21
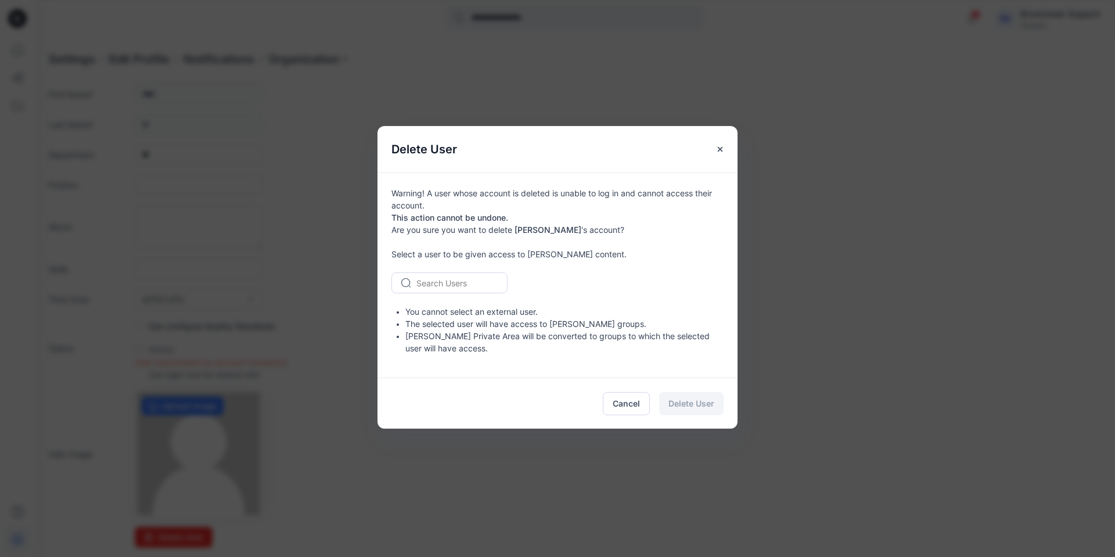
click at [466, 279] on div at bounding box center [456, 283] width 80 height 15
type input "**"
click at [460, 309] on span "Parawin 3d" at bounding box center [439, 307] width 43 height 12
click at [460, 285] on div at bounding box center [456, 283] width 80 height 15
click at [563, 284] on div "option [object Object], selected. Use Up and Down to choose options, press Ente…" at bounding box center [557, 282] width 332 height 21
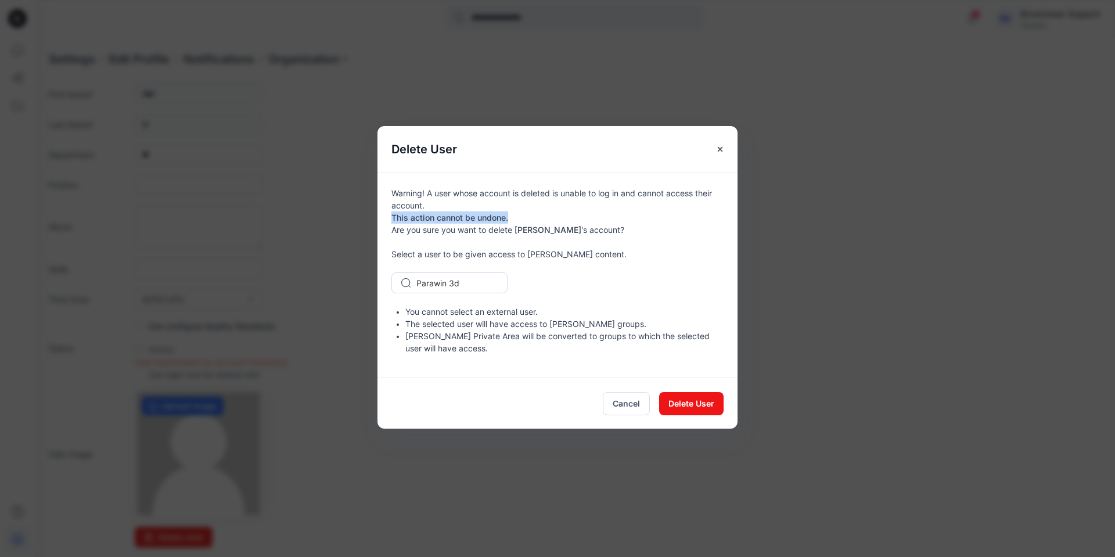
drag, startPoint x: 391, startPoint y: 215, endPoint x: 510, endPoint y: 217, distance: 119.0
click at [510, 217] on div "Warning! A user whose account is deleted is unable to log in and cannot access …" at bounding box center [557, 274] width 360 height 205
click at [563, 229] on div "Warning! A user whose account is deleted is unable to log in and cannot access …" at bounding box center [557, 274] width 360 height 205
click at [722, 149] on icon "Close" at bounding box center [719, 149] width 9 height 9
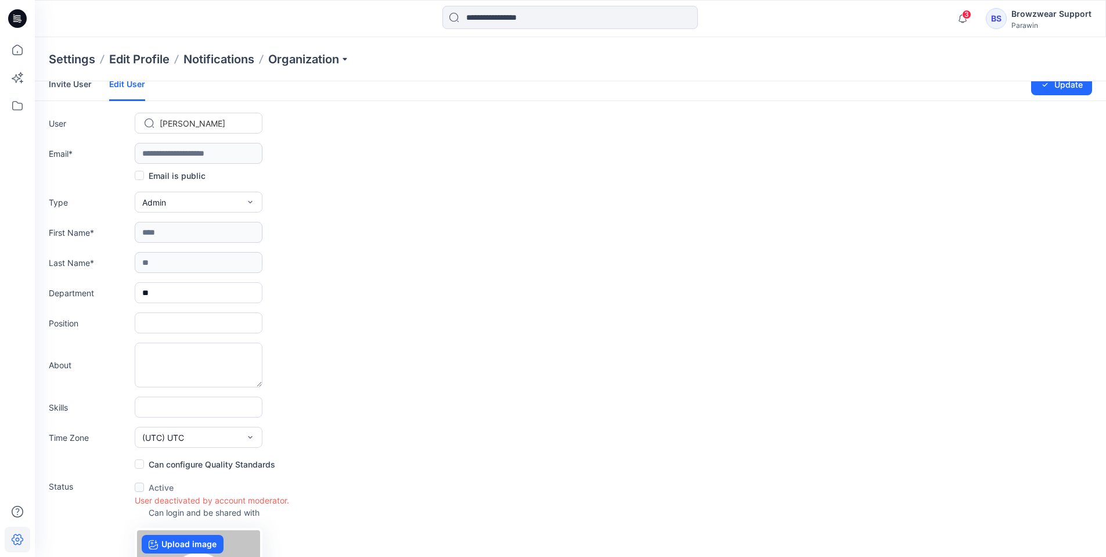
scroll to position [0, 0]
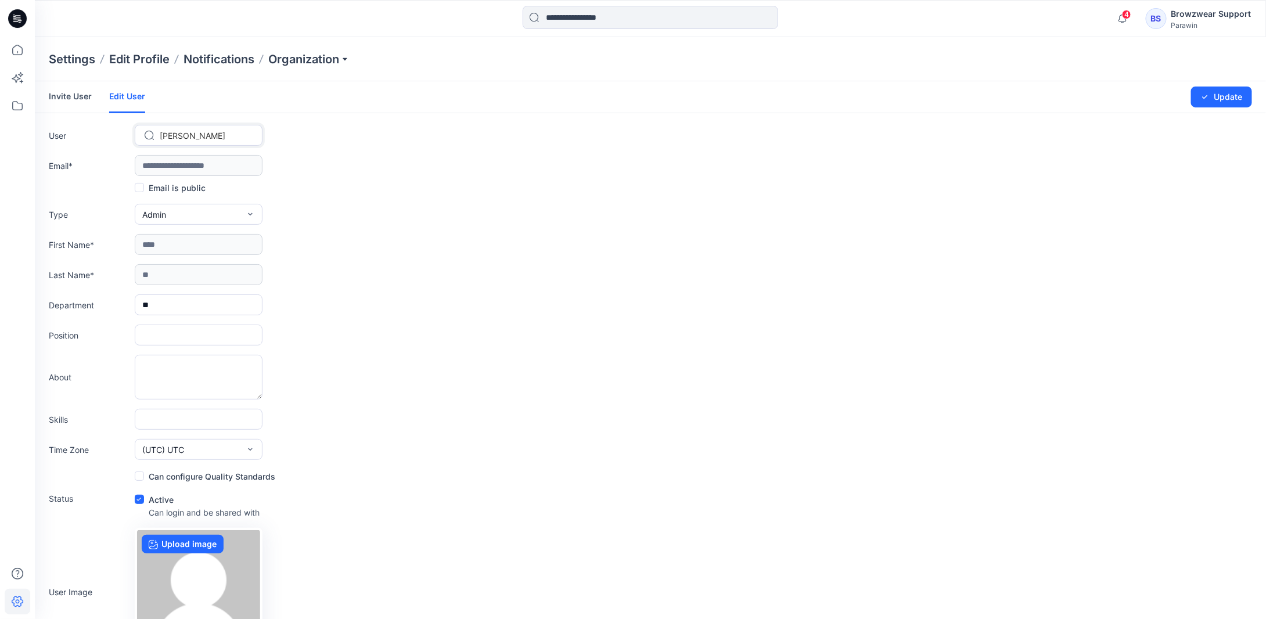
click at [1153, 21] on div "BS" at bounding box center [1156, 18] width 21 height 21
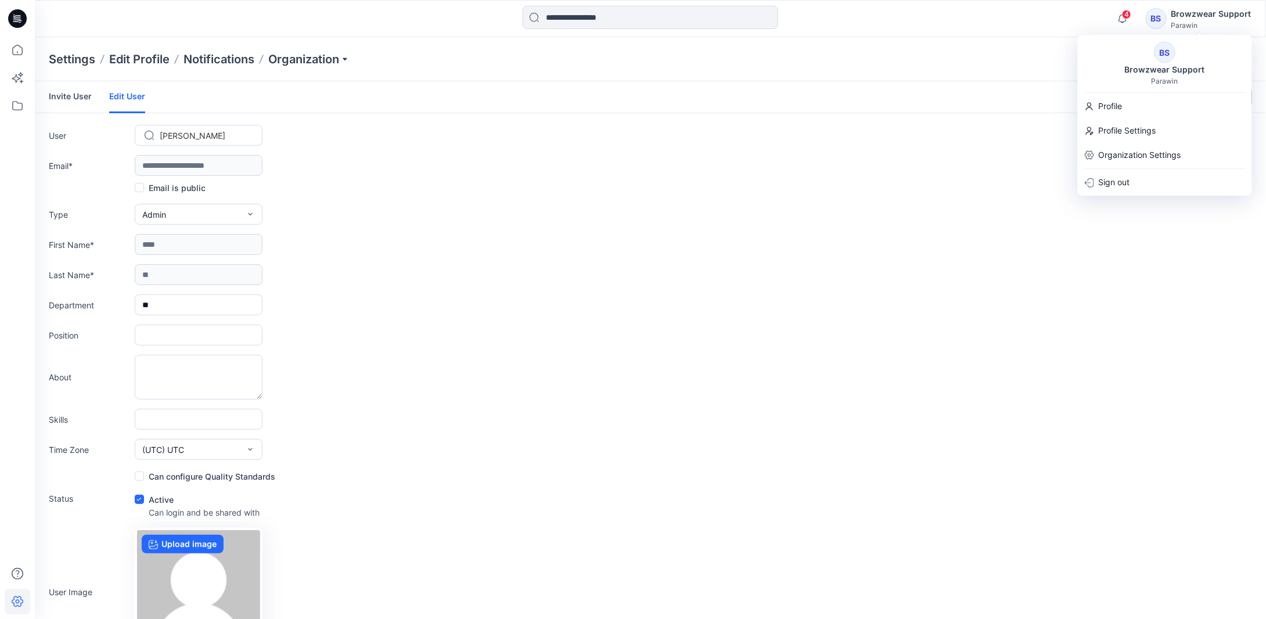
click at [23, 20] on icon at bounding box center [17, 18] width 19 height 19
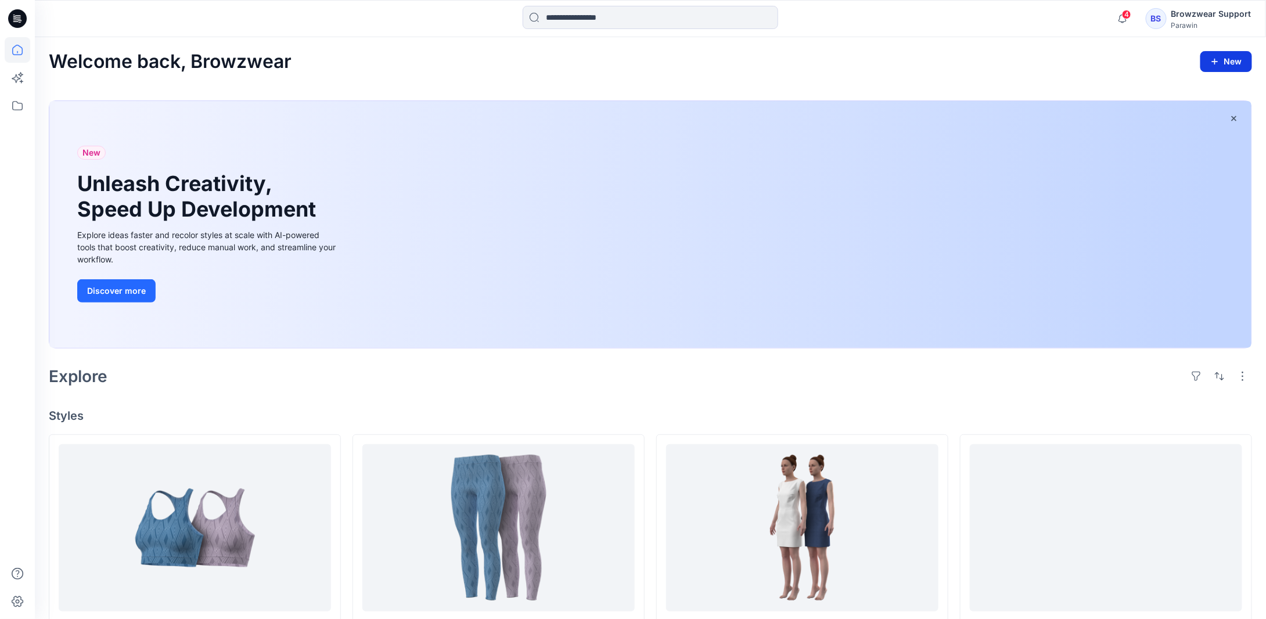
click at [1232, 65] on button "New" at bounding box center [1226, 61] width 52 height 21
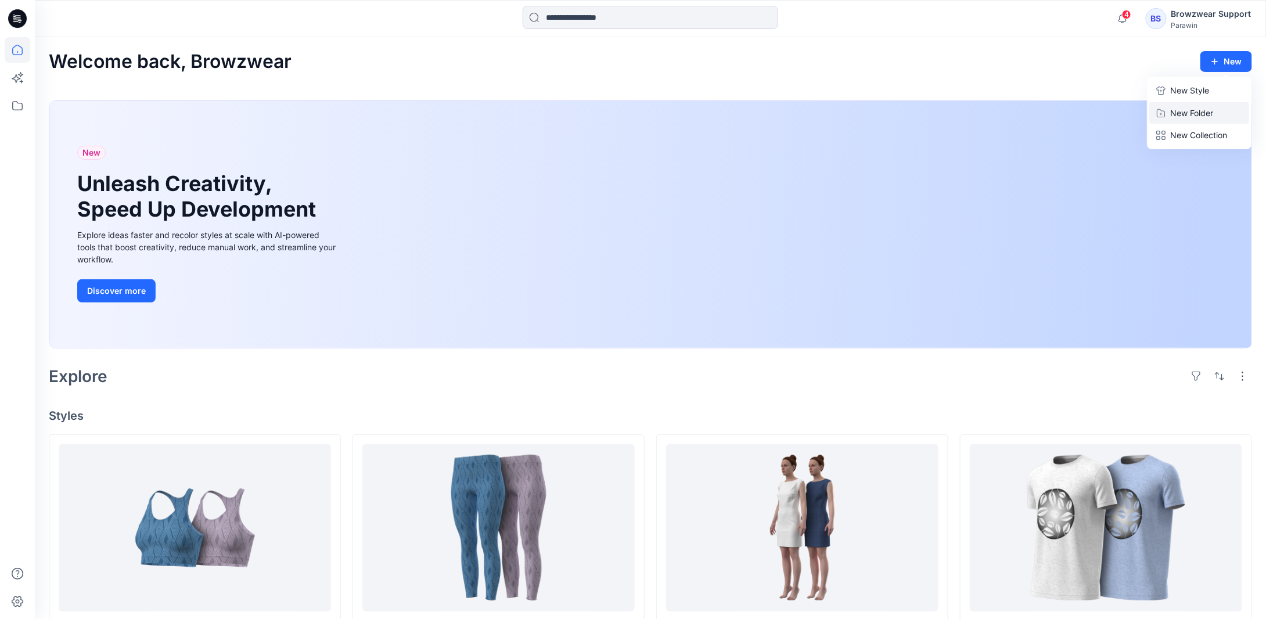
click at [1216, 113] on button "New Folder" at bounding box center [1199, 112] width 100 height 21
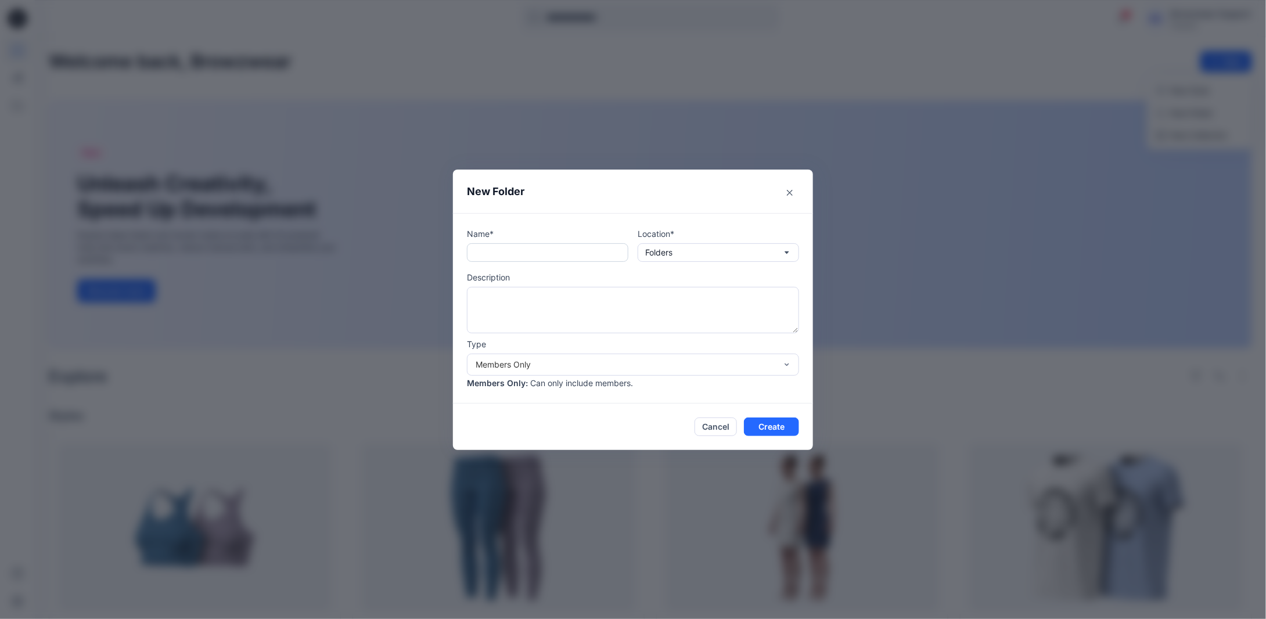
click at [542, 248] on input "text" at bounding box center [547, 252] width 161 height 19
type input "***"
click at [771, 423] on button "Create" at bounding box center [771, 426] width 55 height 19
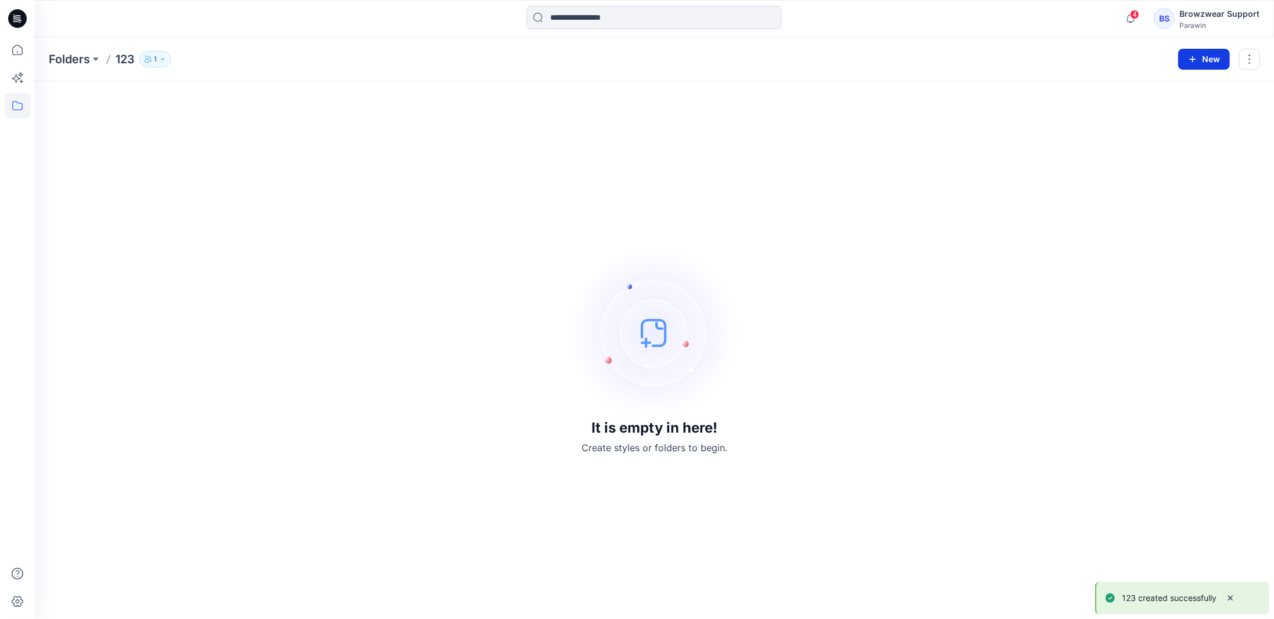
click at [1222, 55] on button "New" at bounding box center [1205, 59] width 52 height 21
click at [1193, 111] on p "New Folder" at bounding box center [1171, 110] width 43 height 12
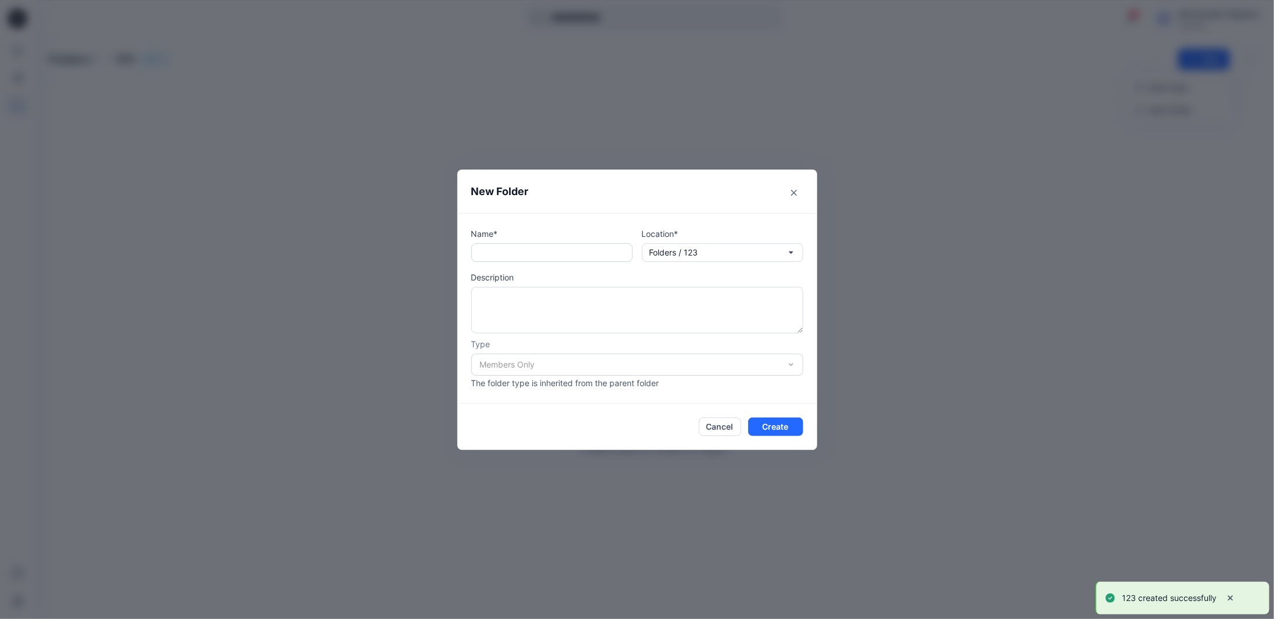
click at [583, 255] on input "text" at bounding box center [551, 252] width 161 height 19
type input "***"
click at [776, 426] on button "Create" at bounding box center [775, 426] width 55 height 19
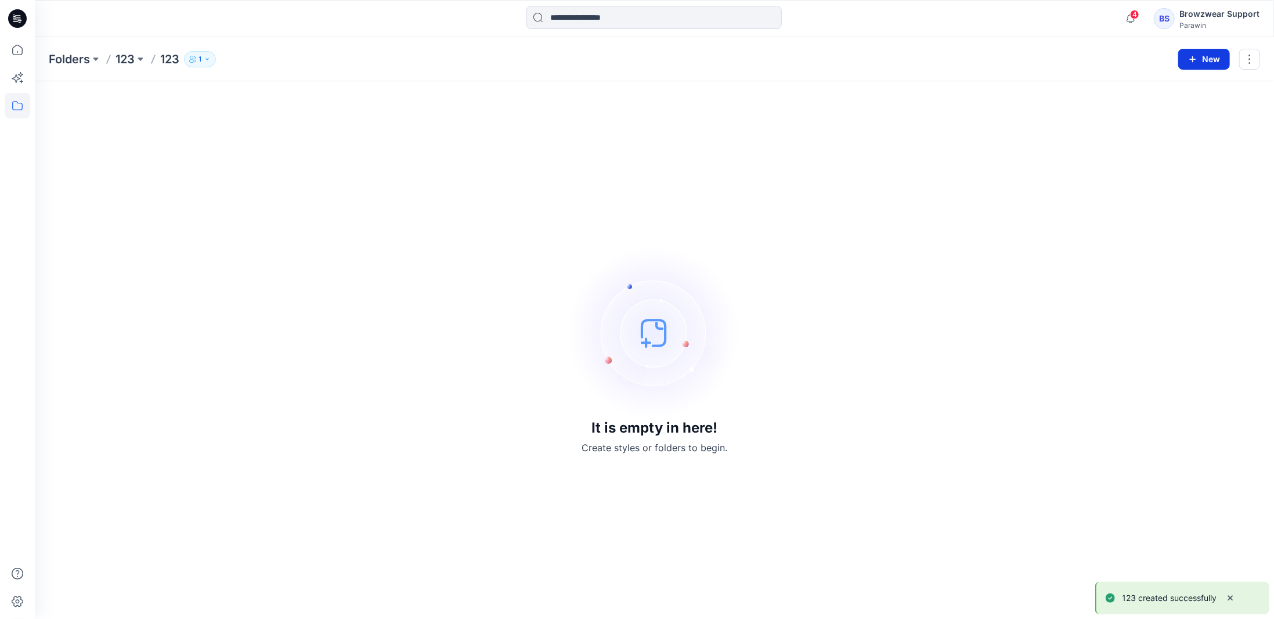
click at [1204, 56] on button "New" at bounding box center [1205, 59] width 52 height 21
click at [1180, 109] on p "New Folder" at bounding box center [1171, 110] width 43 height 12
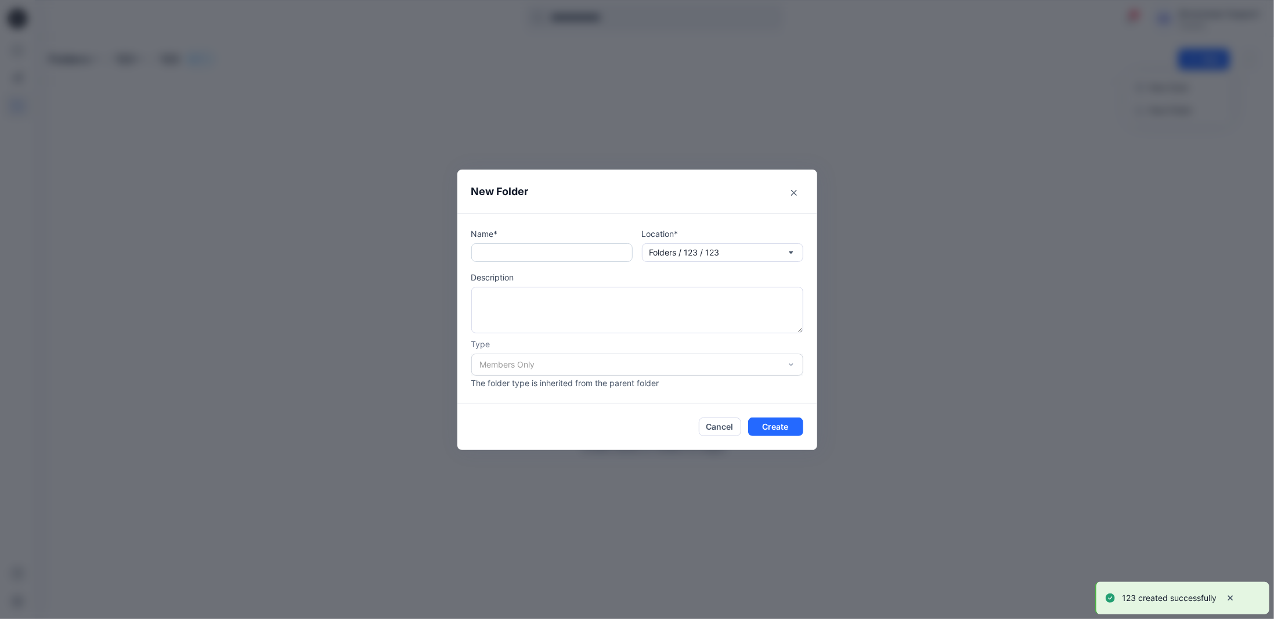
click at [555, 247] on input "text" at bounding box center [551, 252] width 161 height 19
type input "***"
click at [776, 425] on button "Create" at bounding box center [775, 426] width 55 height 19
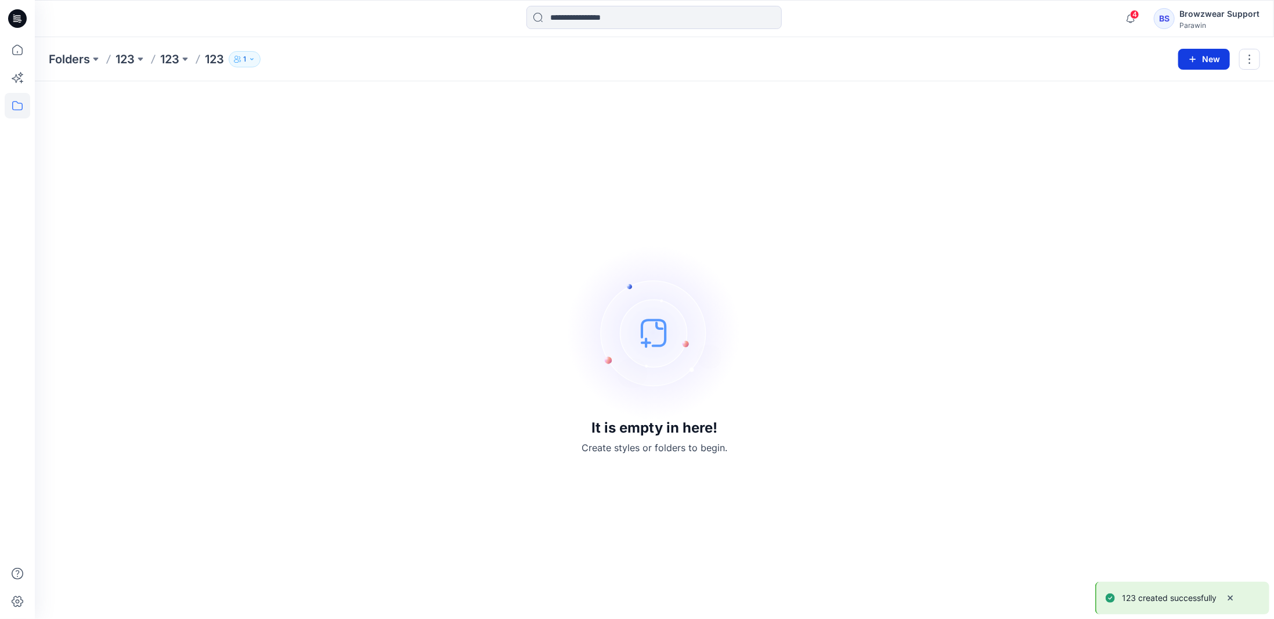
click at [1207, 60] on button "New" at bounding box center [1205, 59] width 52 height 21
click at [1182, 111] on p "New Folder" at bounding box center [1171, 110] width 43 height 12
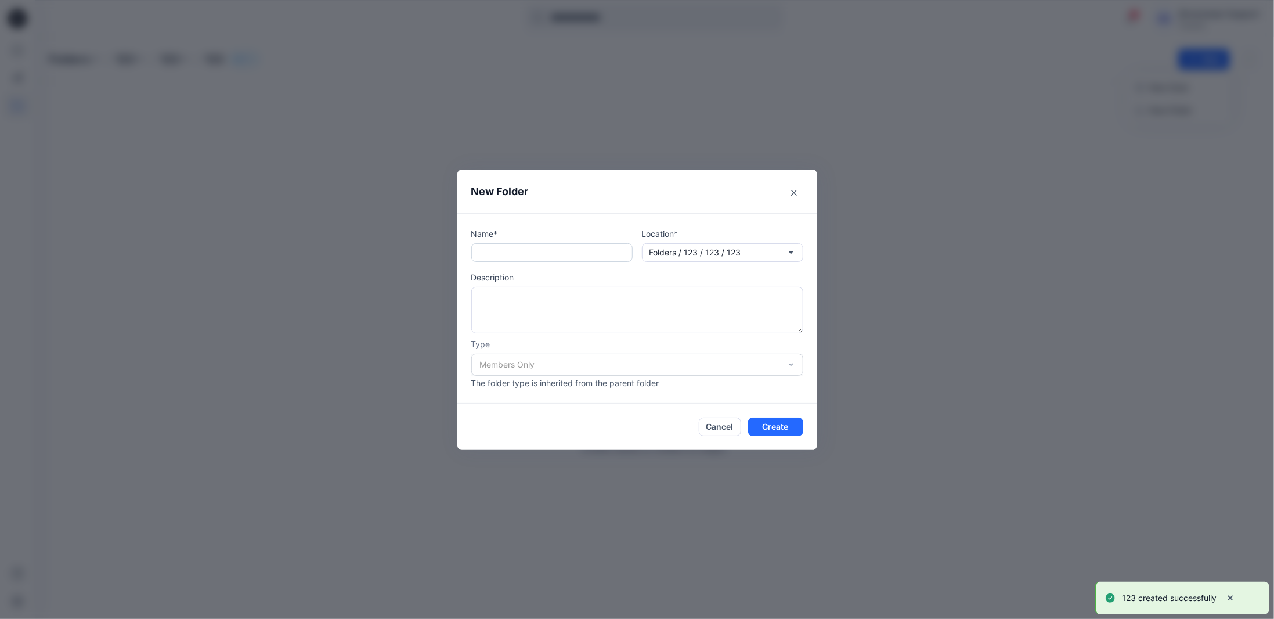
click at [590, 257] on input "text" at bounding box center [551, 252] width 161 height 19
type input "***"
click at [782, 429] on button "Create" at bounding box center [775, 426] width 55 height 19
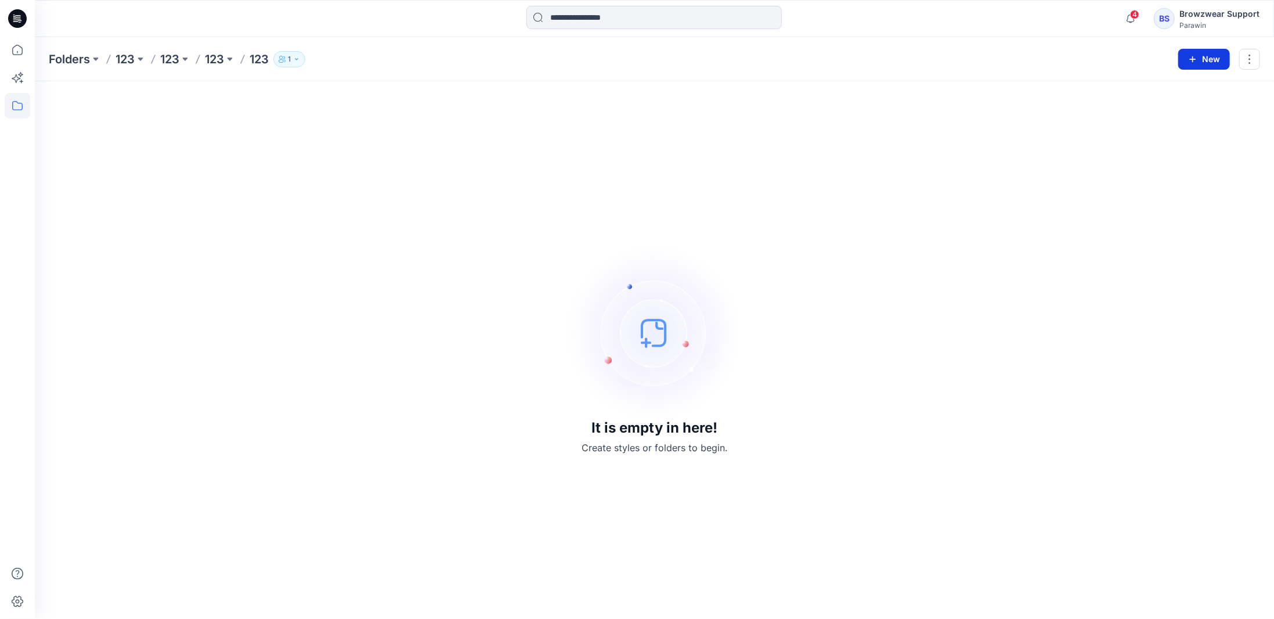
click at [1197, 62] on icon "button" at bounding box center [1193, 59] width 9 height 9
click at [1194, 107] on button "New Folder" at bounding box center [1179, 109] width 100 height 21
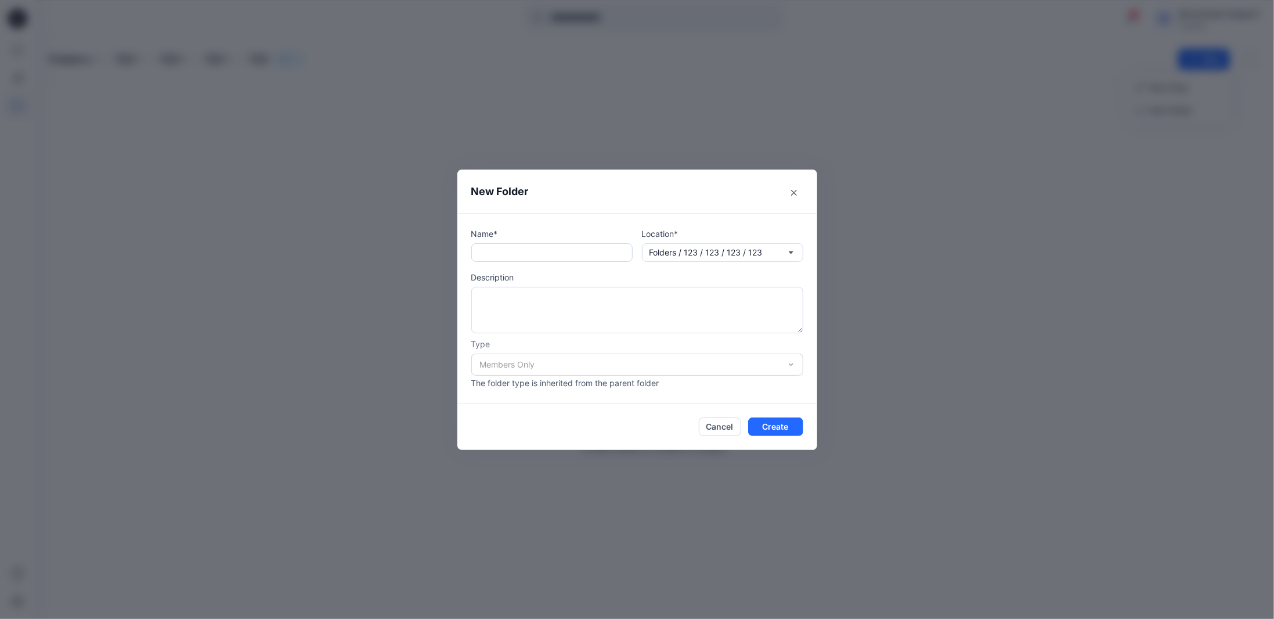
click at [595, 253] on input "text" at bounding box center [551, 252] width 161 height 19
type input "***"
click at [780, 427] on button "Create" at bounding box center [775, 426] width 55 height 19
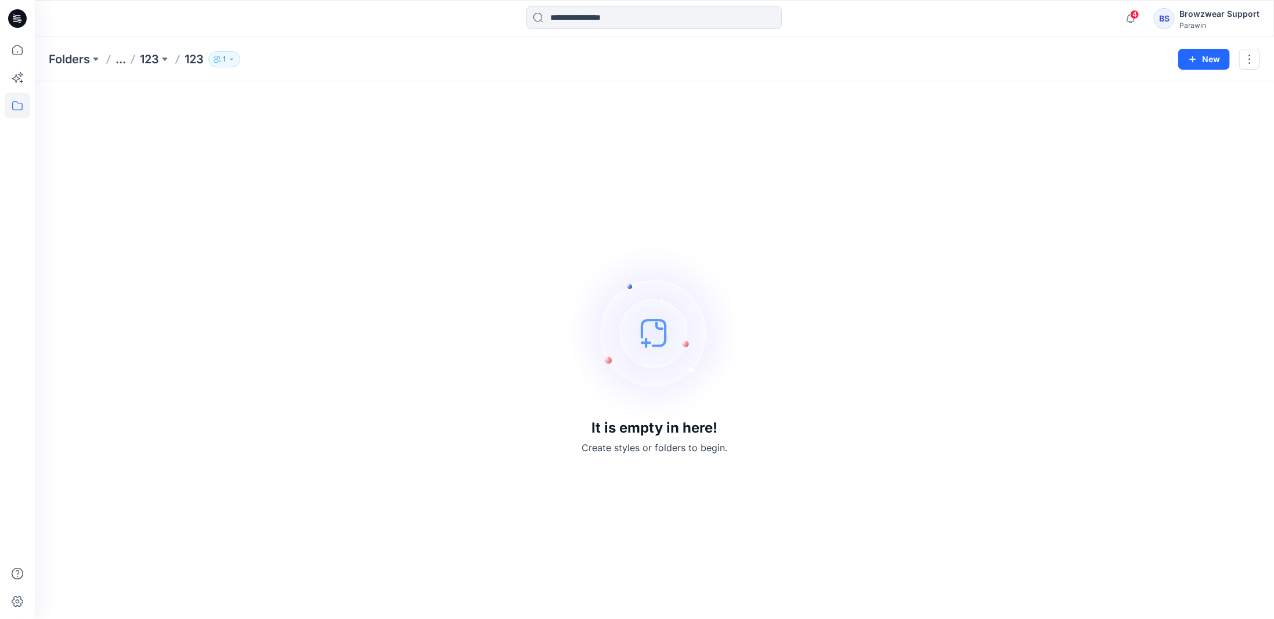
click at [19, 22] on icon at bounding box center [20, 22] width 3 height 1
